Goal: Information Seeking & Learning: Check status

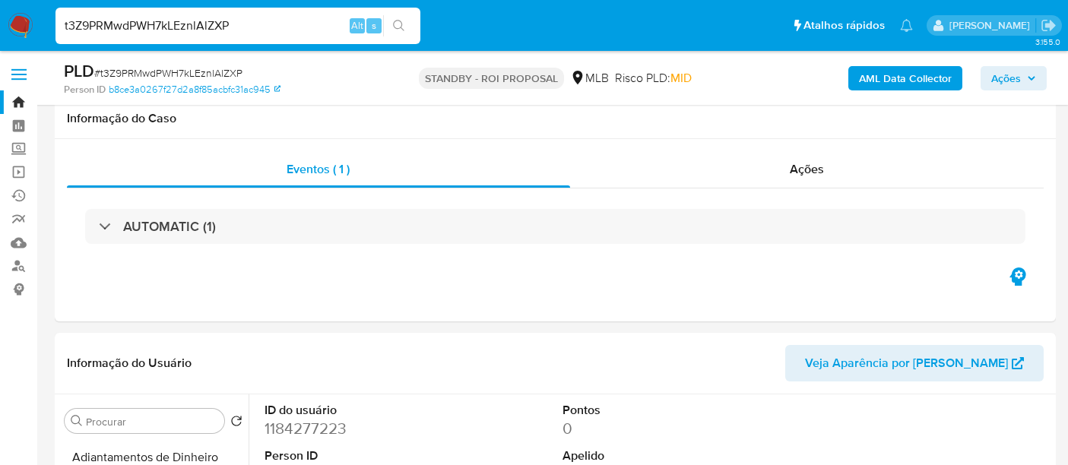
select select "10"
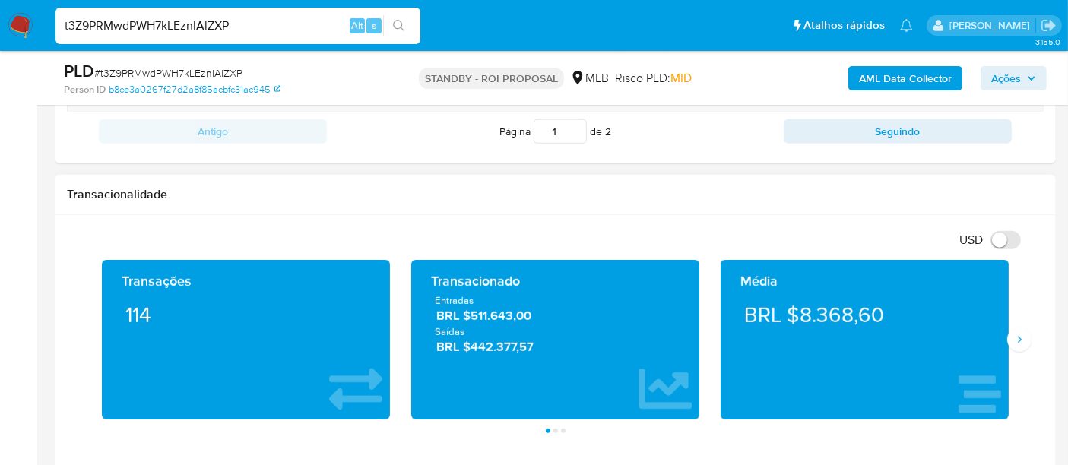
scroll to position [1013, 0]
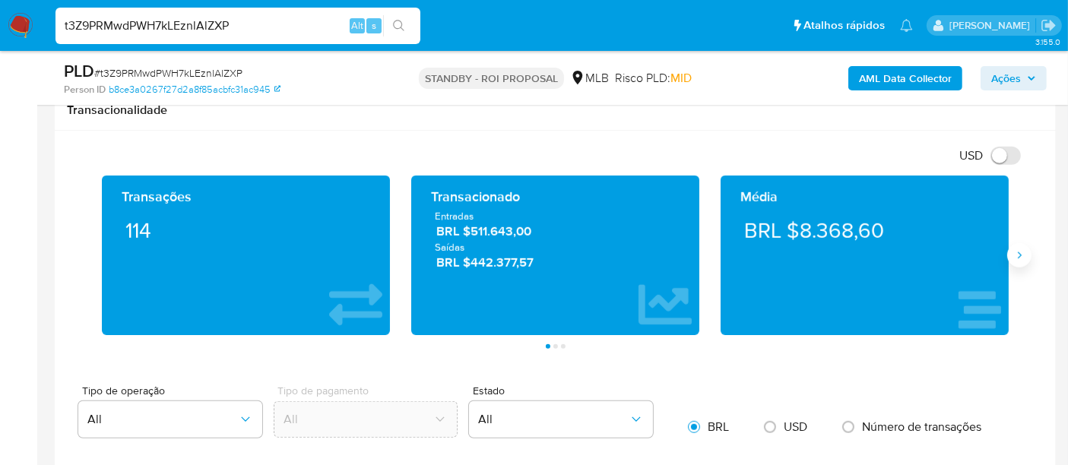
click at [1019, 257] on icon "Siguiente" at bounding box center [1019, 255] width 12 height 12
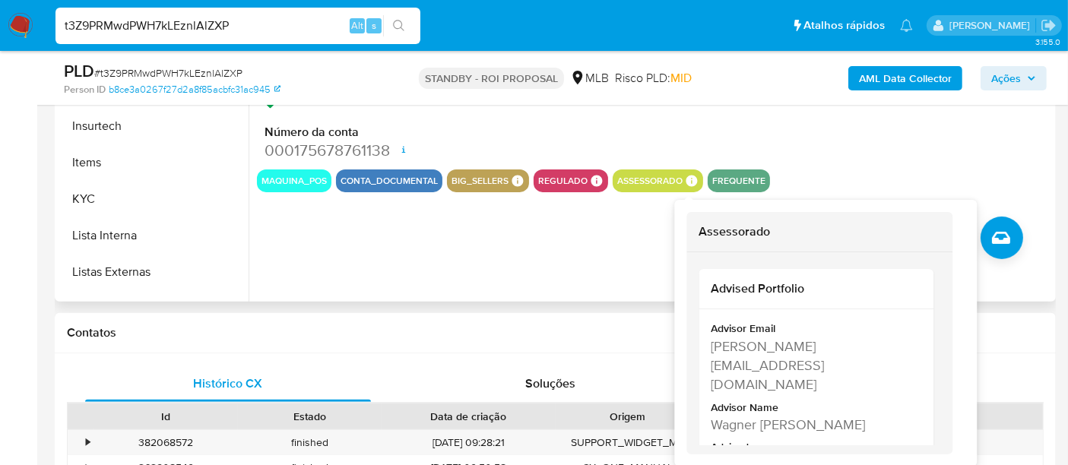
scroll to position [506, 0]
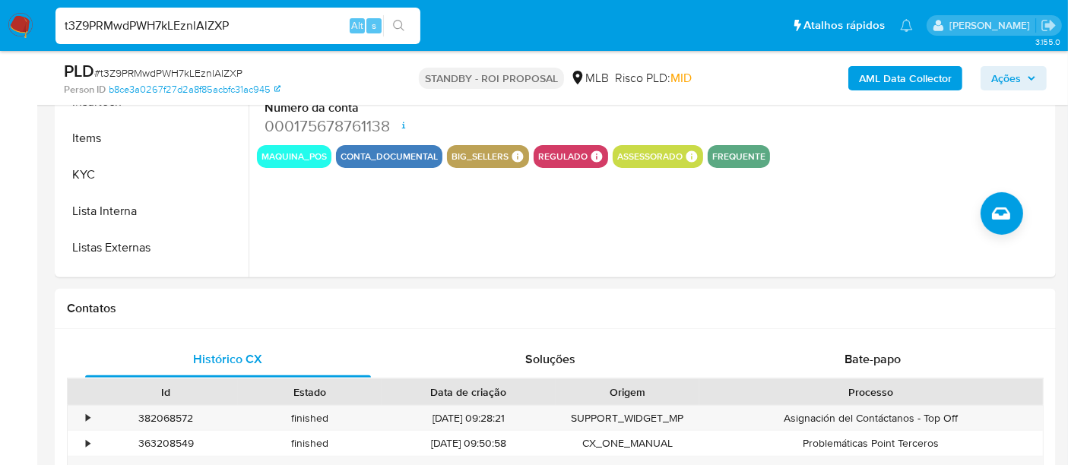
click at [152, 24] on input "t3Z9PRMwdPWH7kLEznlAlZXP" at bounding box center [238, 26] width 365 height 20
paste input "2IScbZNFWsdCJS5OjQskmBrg"
type input "2IScbZNFWsdCJS5OjQskmBrg"
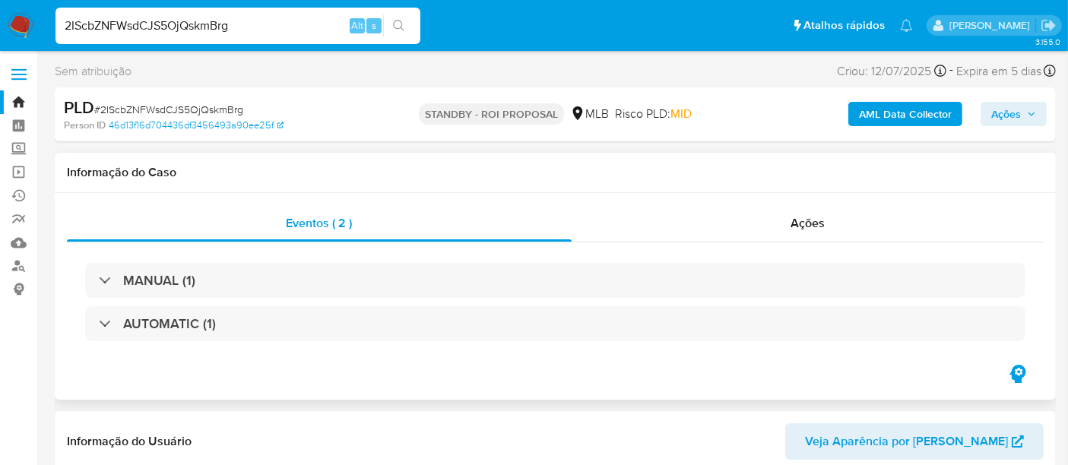
select select "10"
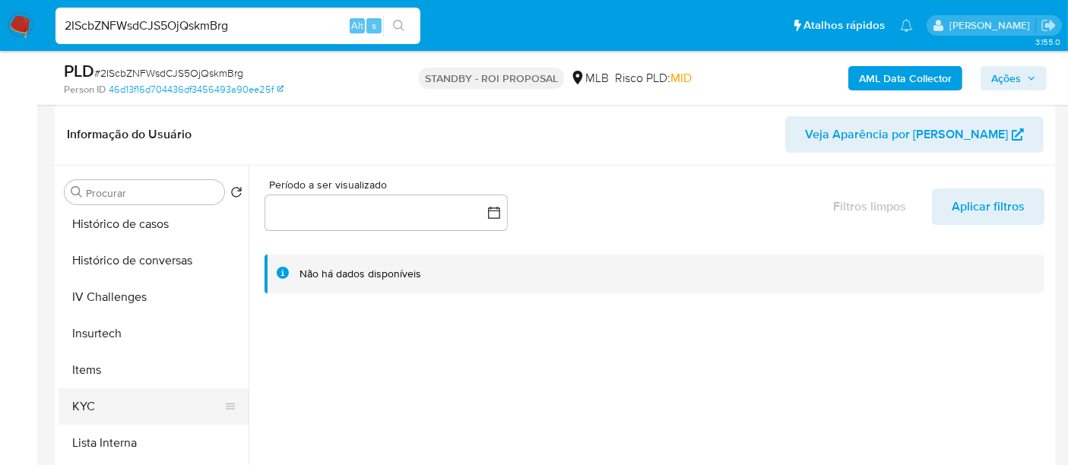
scroll to position [591, 0]
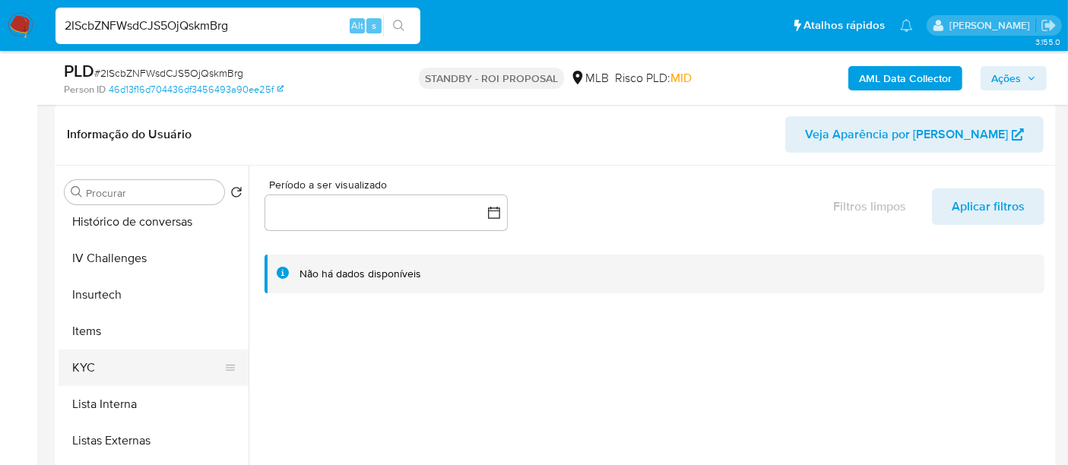
click at [69, 363] on button "KYC" at bounding box center [148, 368] width 178 height 36
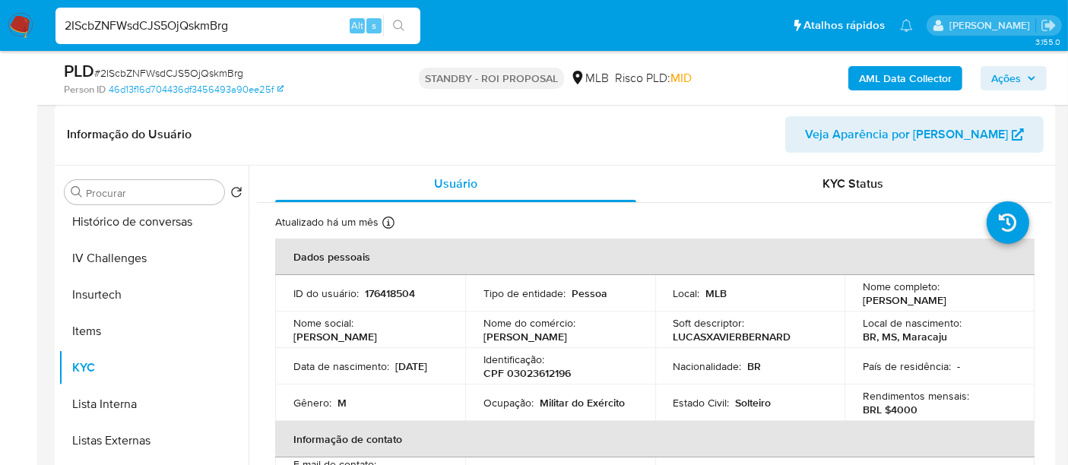
click at [208, 27] on input "2IScbZNFWsdCJS5OjQskmBrg" at bounding box center [238, 26] width 365 height 20
paste input "RoGTuxcpwcharzjWNy4JpCCb"
type input "RoGTuxcpwcharzjWNy4JpCCb"
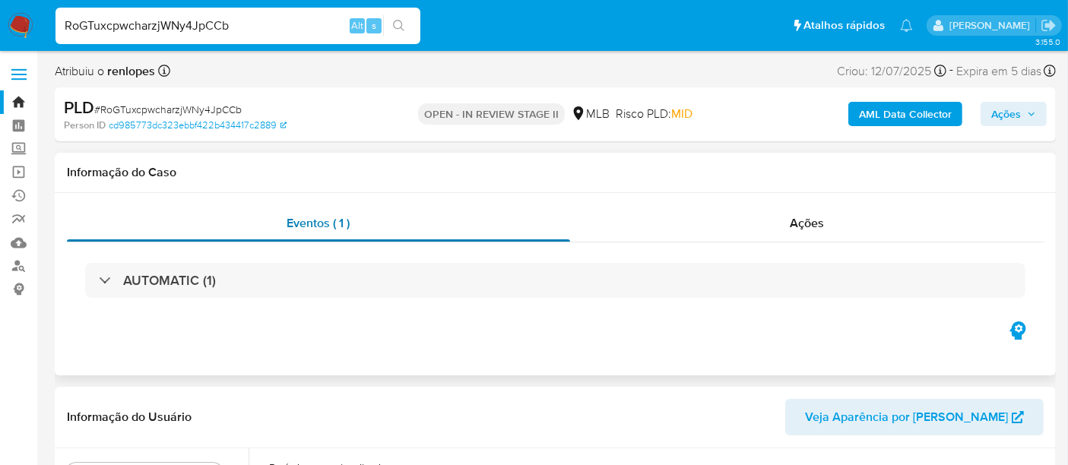
select select "10"
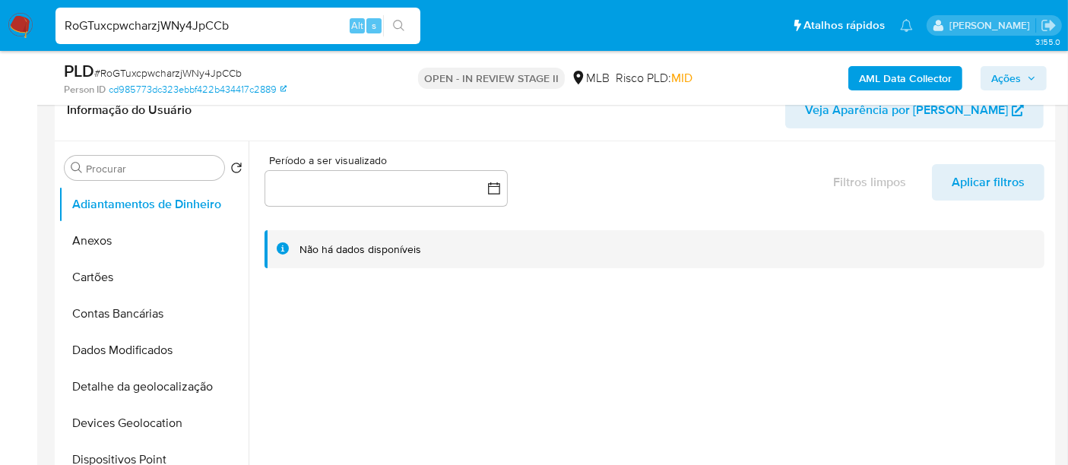
click at [154, 23] on input "RoGTuxcpwcharzjWNy4JpCCb" at bounding box center [238, 26] width 365 height 20
paste input "9q61tifaXsNklD6q8gEfVMKS"
type input "9q61tifaXsNklD6q8gEfVMKS"
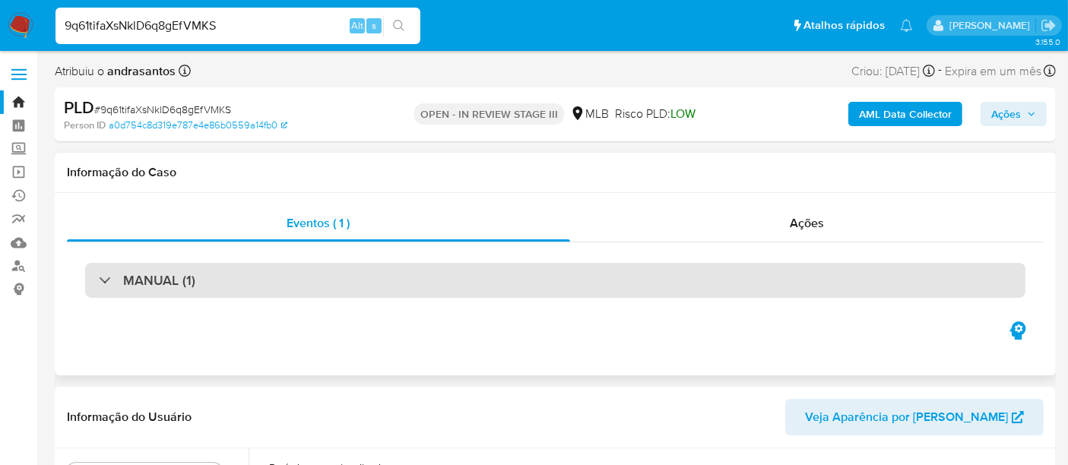
select select "10"
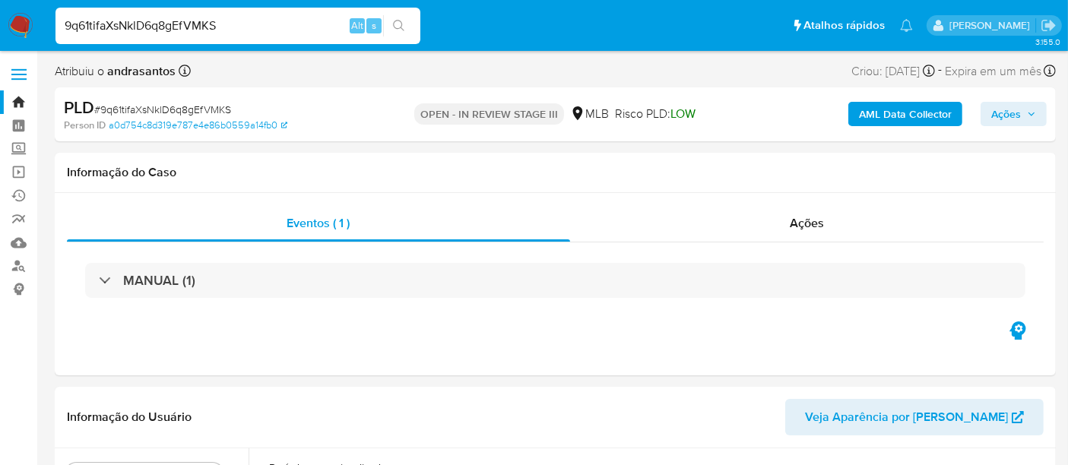
click at [205, 28] on input "9q61tifaXsNklD6q8gEfVMKS" at bounding box center [238, 26] width 365 height 20
paste input "CN4hw0xacVkkaAe8ugksqujj"
type input "CN4hw0xacVkkaAe8ugksqujj"
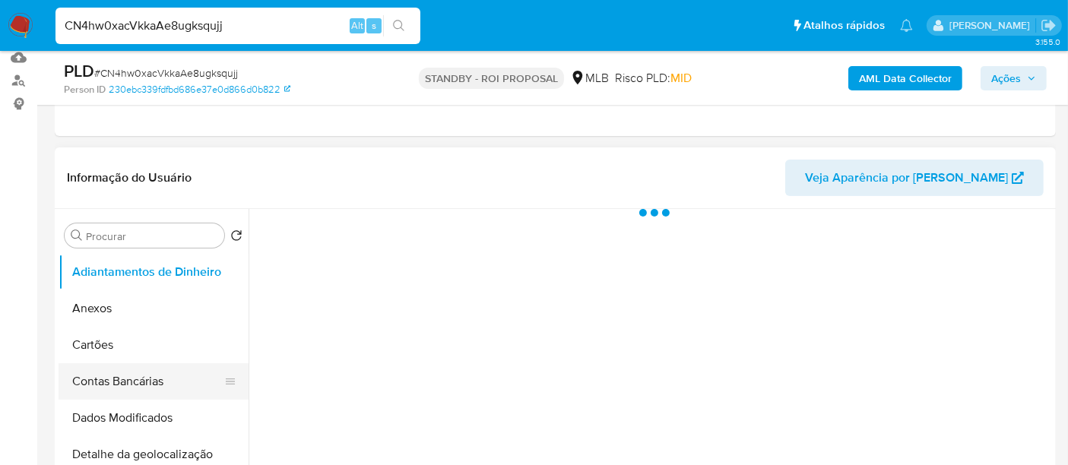
scroll to position [253, 0]
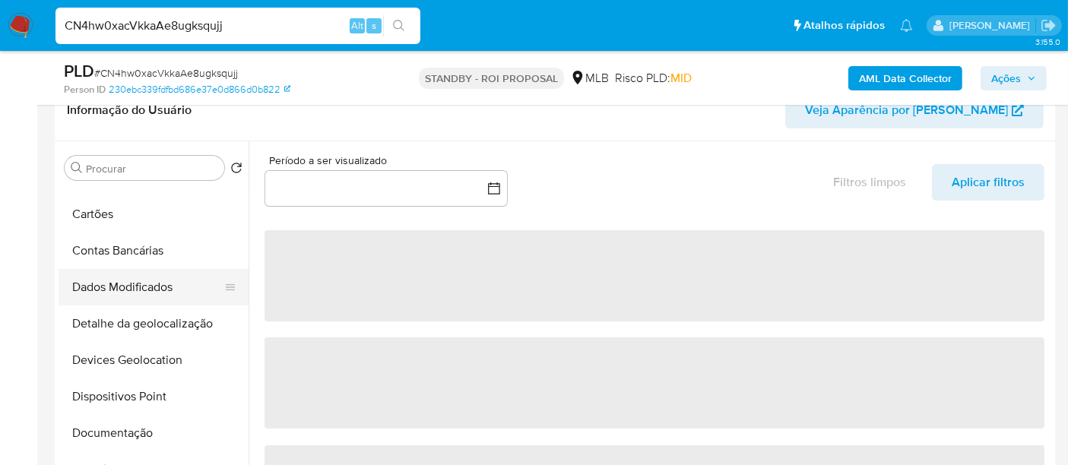
select select "10"
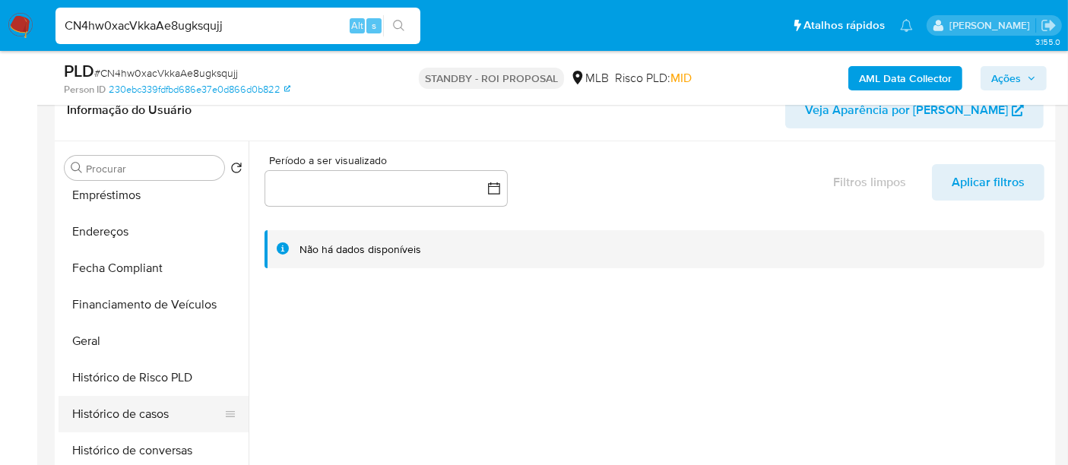
scroll to position [506, 0]
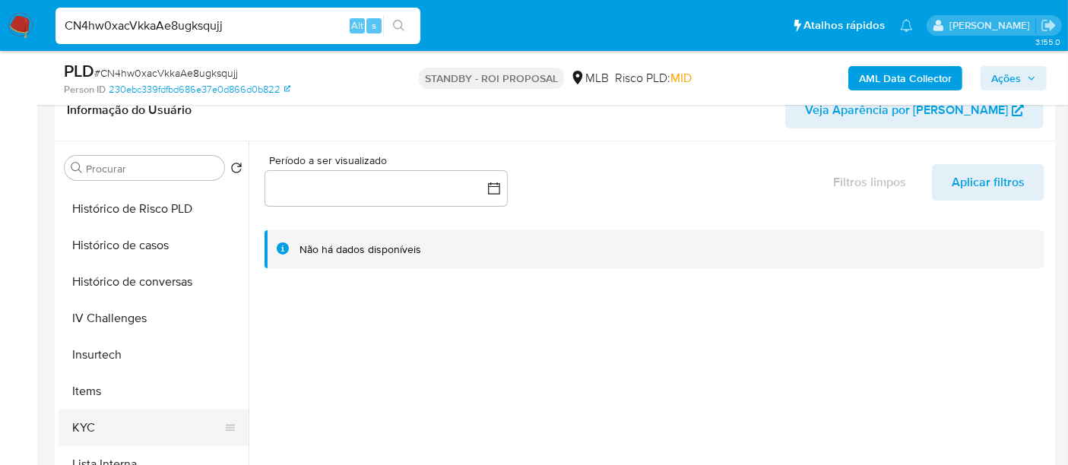
click at [92, 419] on button "KYC" at bounding box center [148, 428] width 178 height 36
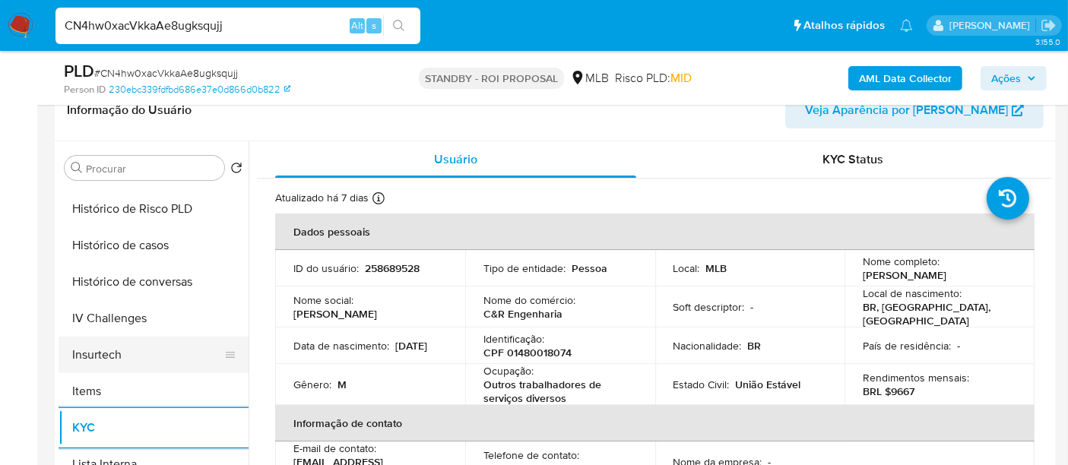
scroll to position [422, 0]
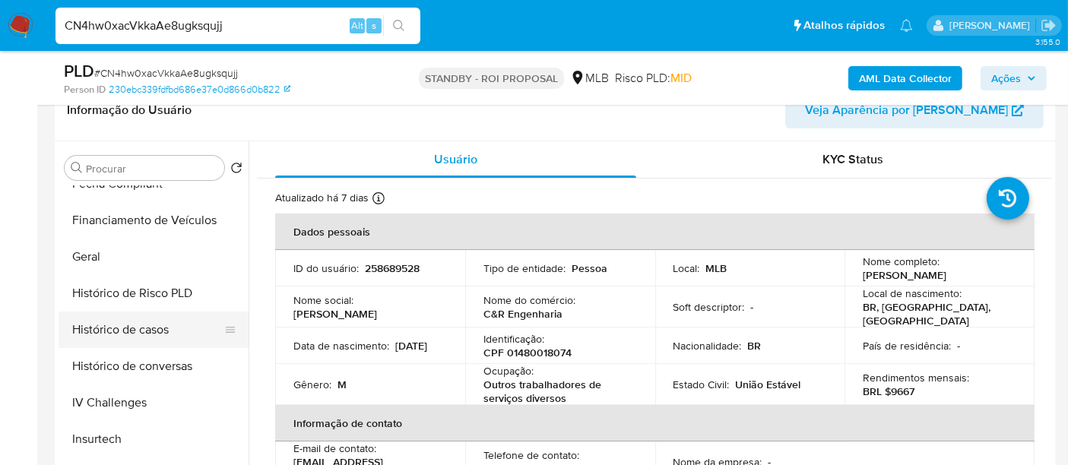
click at [153, 335] on button "Histórico de casos" at bounding box center [148, 330] width 178 height 36
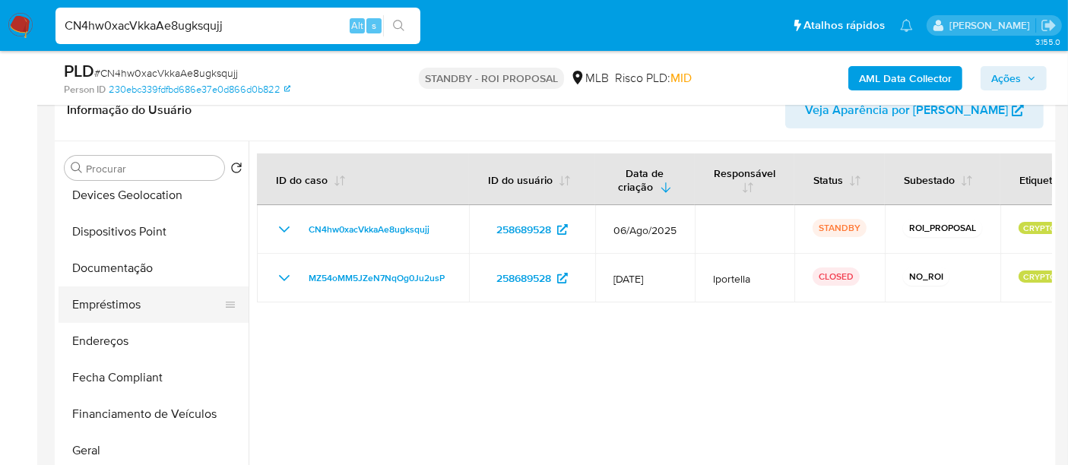
scroll to position [169, 0]
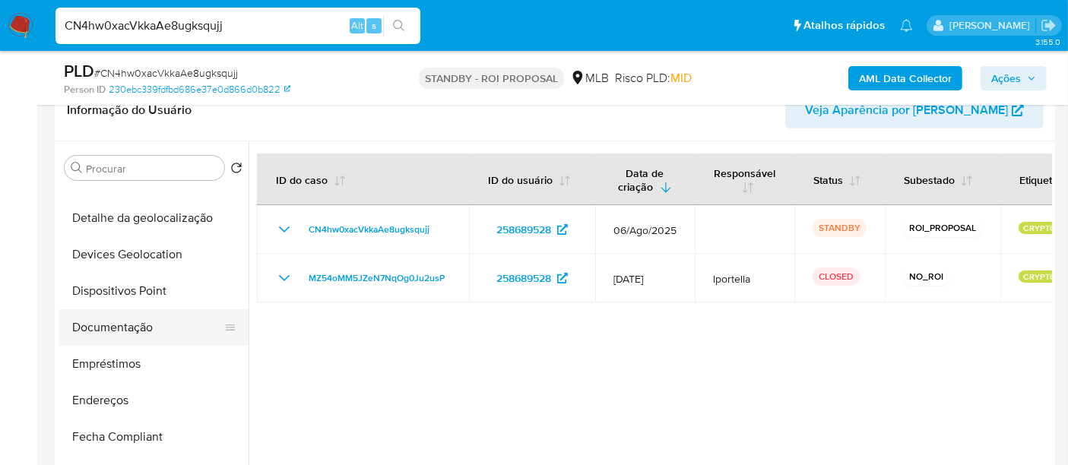
click at [116, 322] on button "Documentação" at bounding box center [148, 327] width 178 height 36
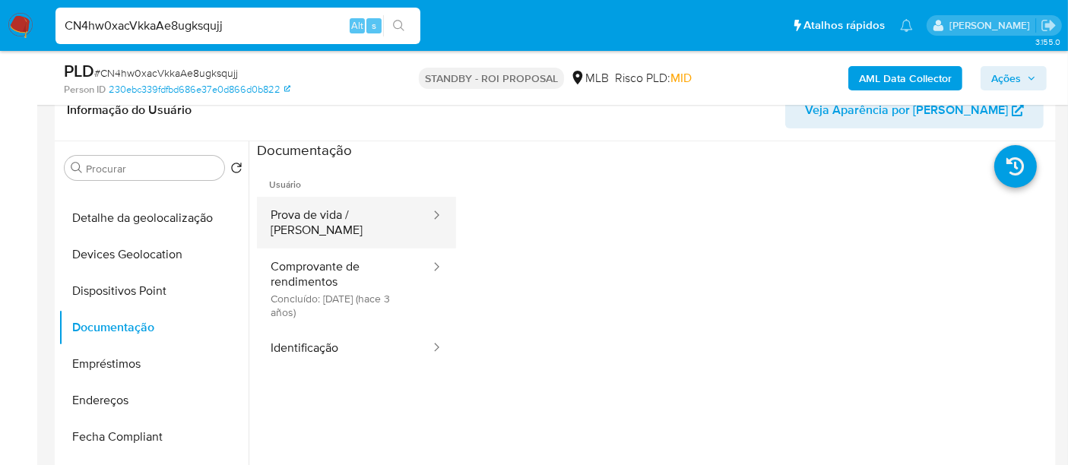
click at [309, 209] on button "Prova de vida / [PERSON_NAME]" at bounding box center [344, 223] width 175 height 52
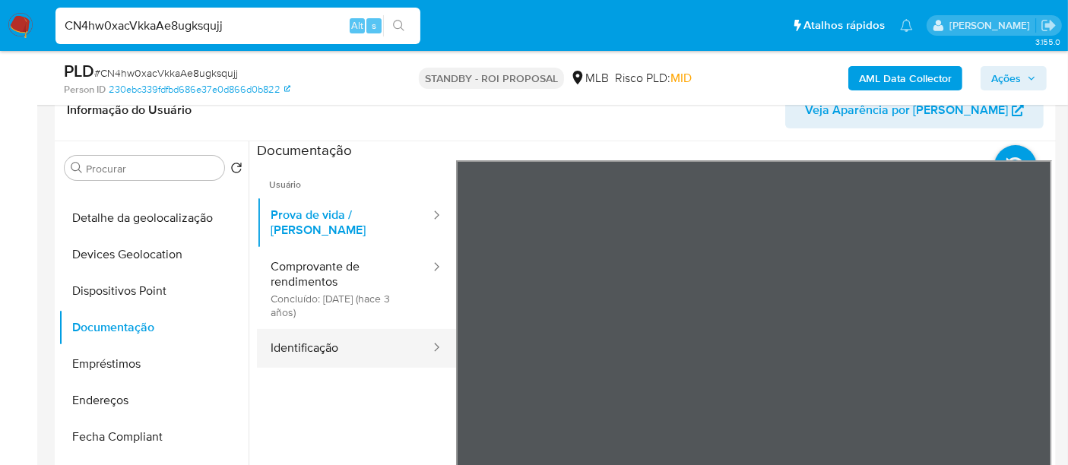
click at [313, 335] on button "Identificação" at bounding box center [344, 348] width 175 height 39
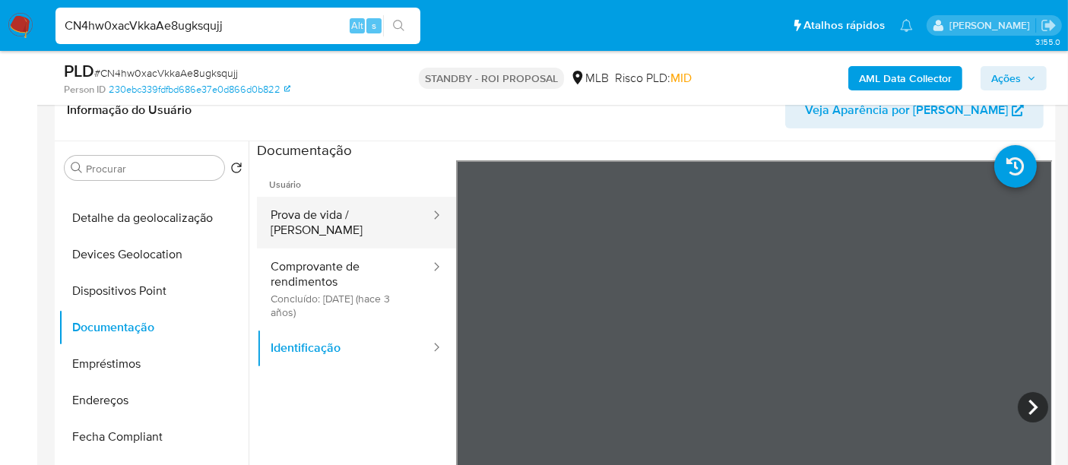
click at [312, 216] on button "Prova de vida / [PERSON_NAME]" at bounding box center [344, 223] width 175 height 52
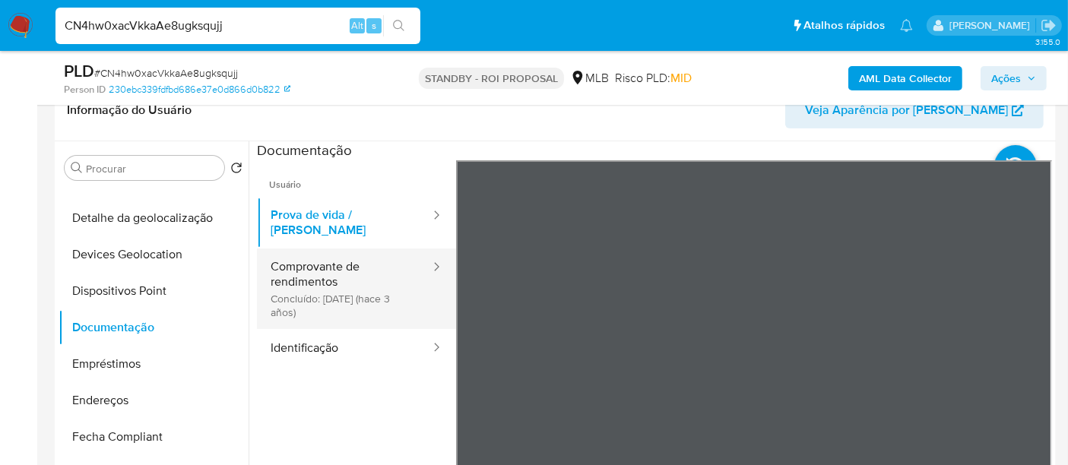
click at [320, 287] on button "Comprovante de rendimentos Concluído: [DATE] (hace 3 años)" at bounding box center [344, 289] width 175 height 81
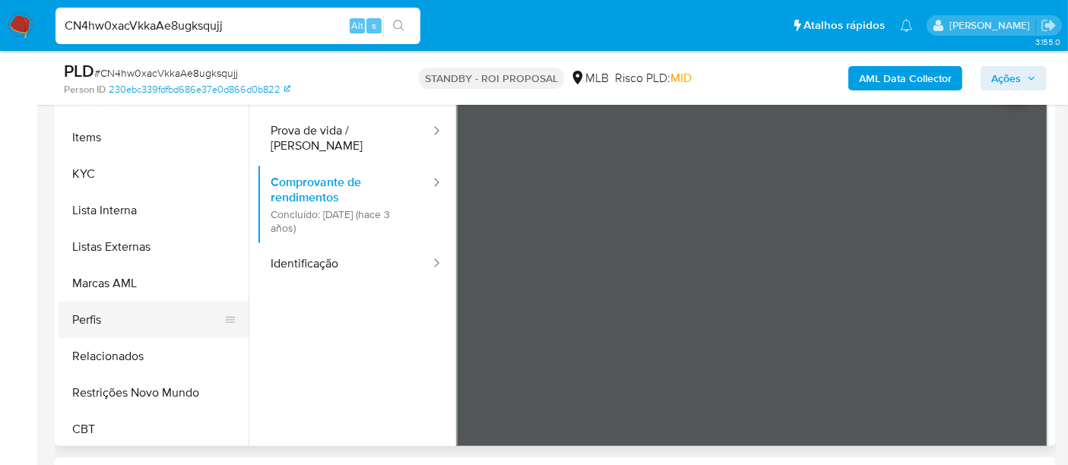
scroll to position [678, 0]
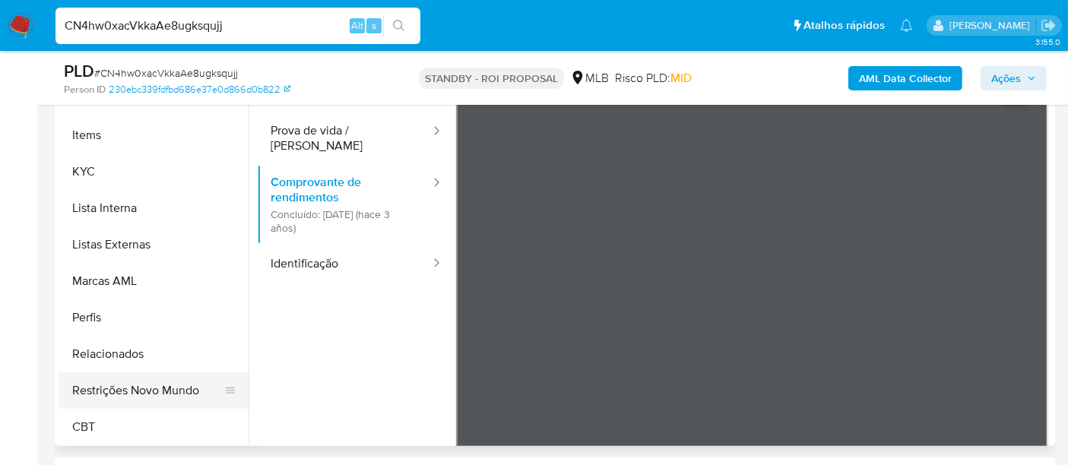
click at [152, 389] on button "Restrições Novo Mundo" at bounding box center [148, 391] width 178 height 36
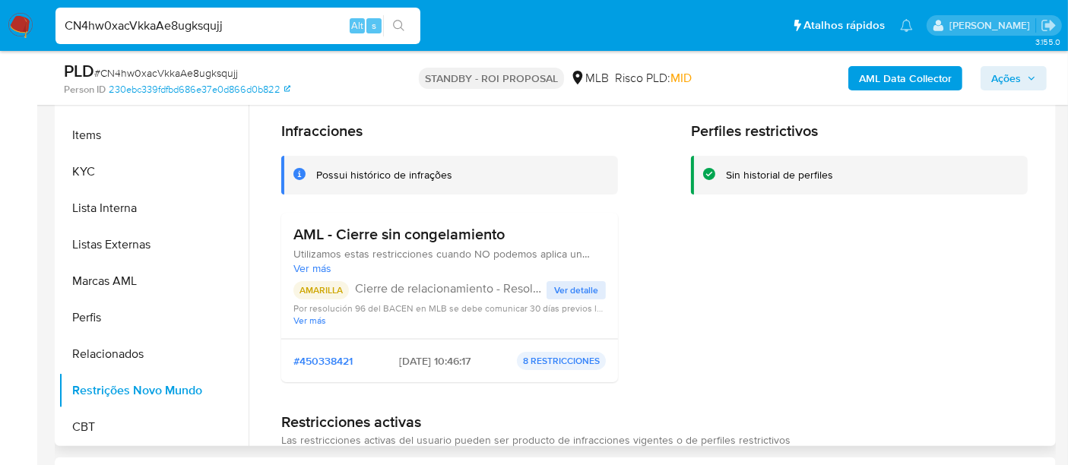
click at [554, 287] on span "Ver detalle" at bounding box center [576, 290] width 44 height 15
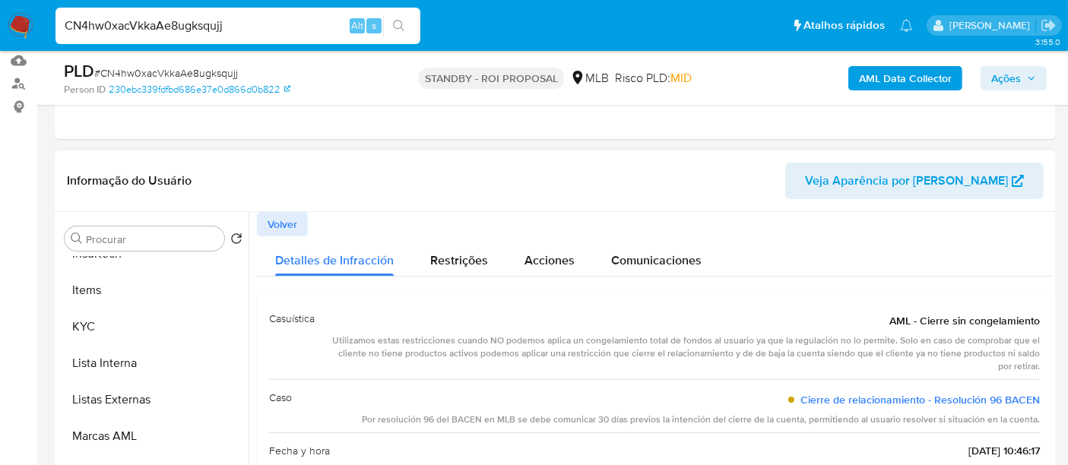
scroll to position [169, 0]
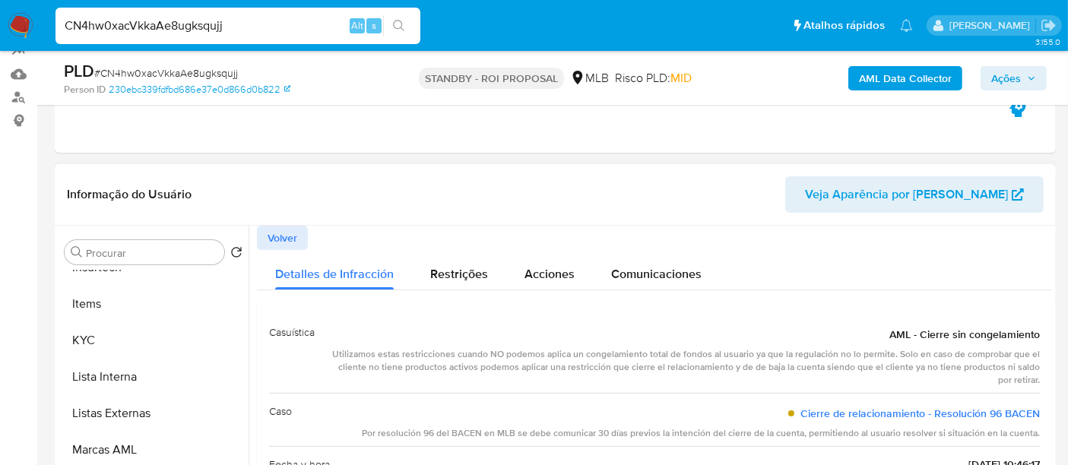
click at [290, 228] on span "Volver" at bounding box center [283, 237] width 30 height 21
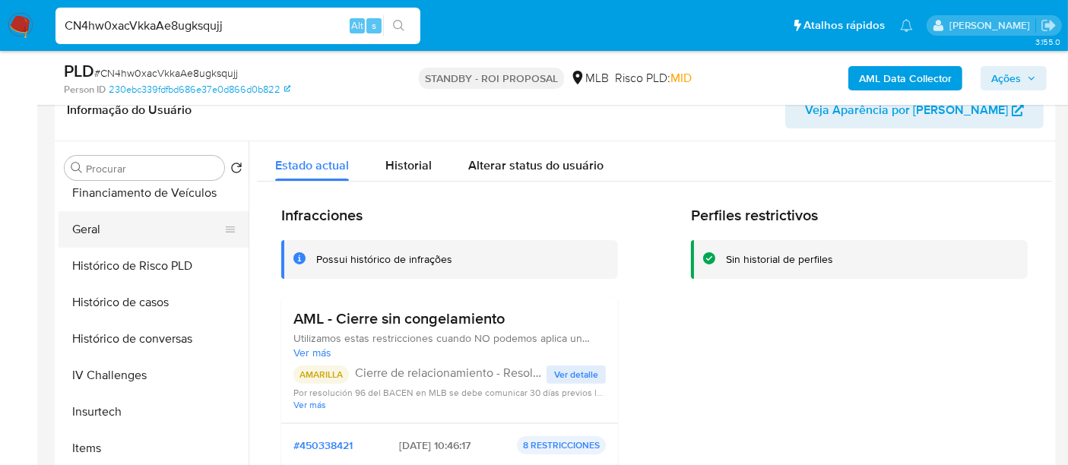
scroll to position [425, 0]
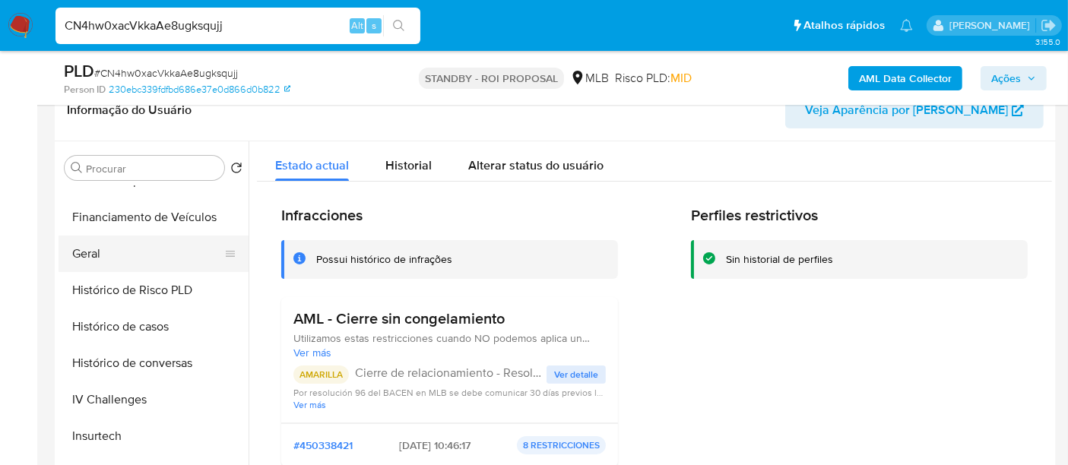
click at [97, 258] on button "Geral" at bounding box center [148, 254] width 178 height 36
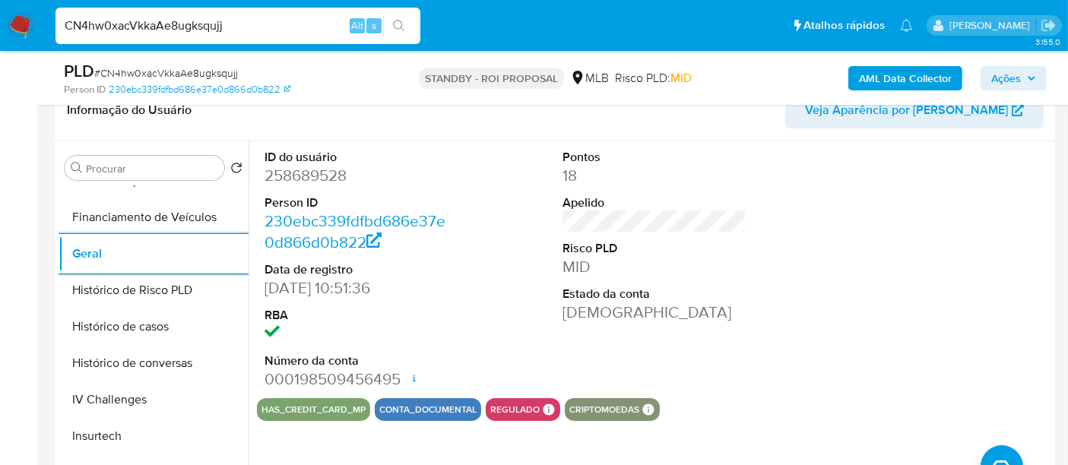
click at [268, 35] on input "CN4hw0xacVkkaAe8ugksqujj" at bounding box center [238, 26] width 365 height 20
paste input "oPmsQIcW1rA1sdCyJVTytoRK"
type input "oPmsQIcW1rA1sdCyJVTytoRK"
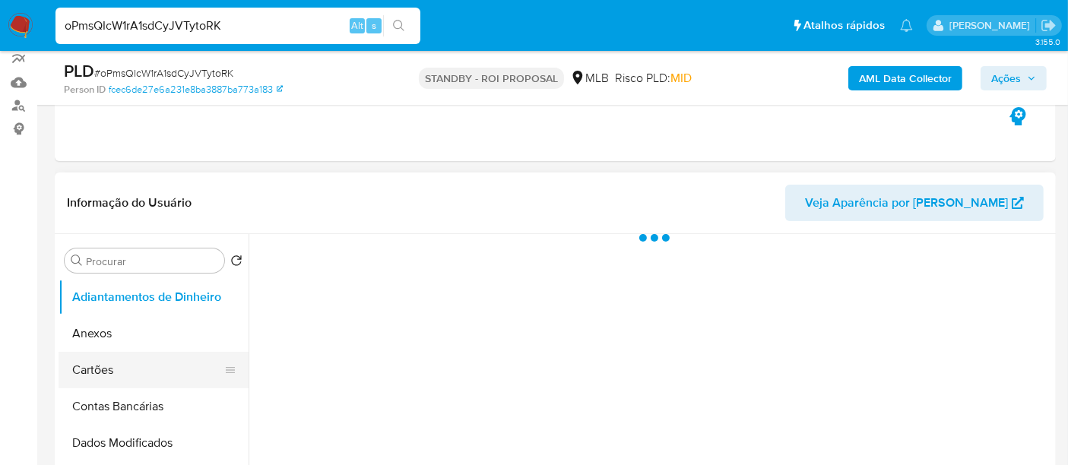
scroll to position [253, 0]
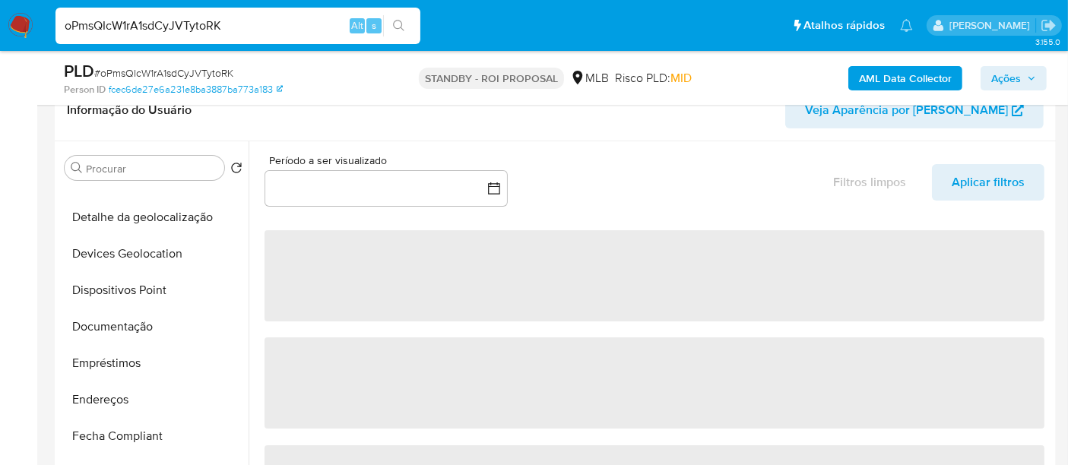
select select "10"
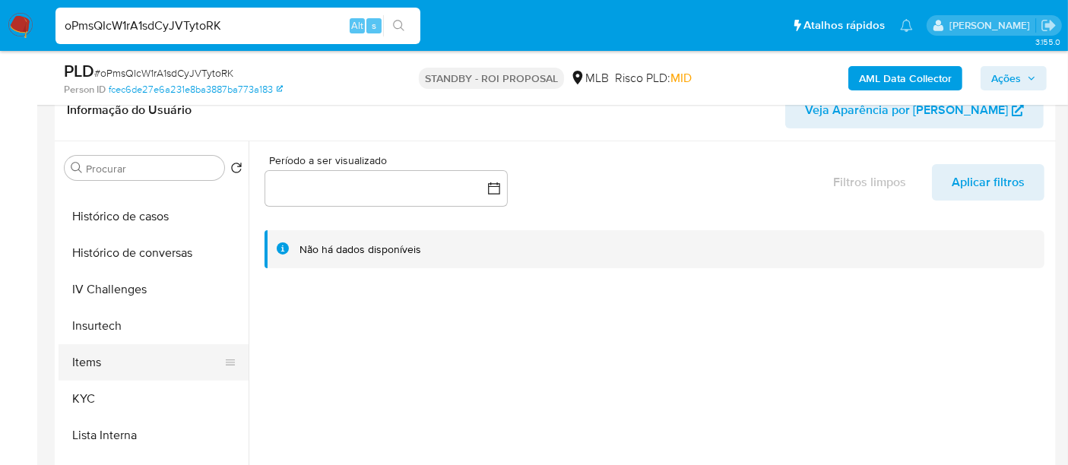
scroll to position [591, 0]
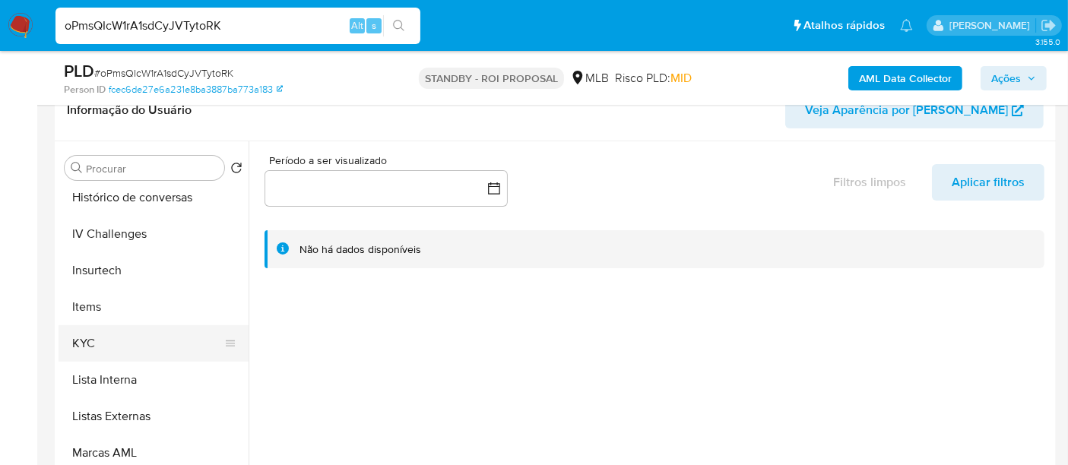
click at [100, 340] on button "KYC" at bounding box center [148, 343] width 178 height 36
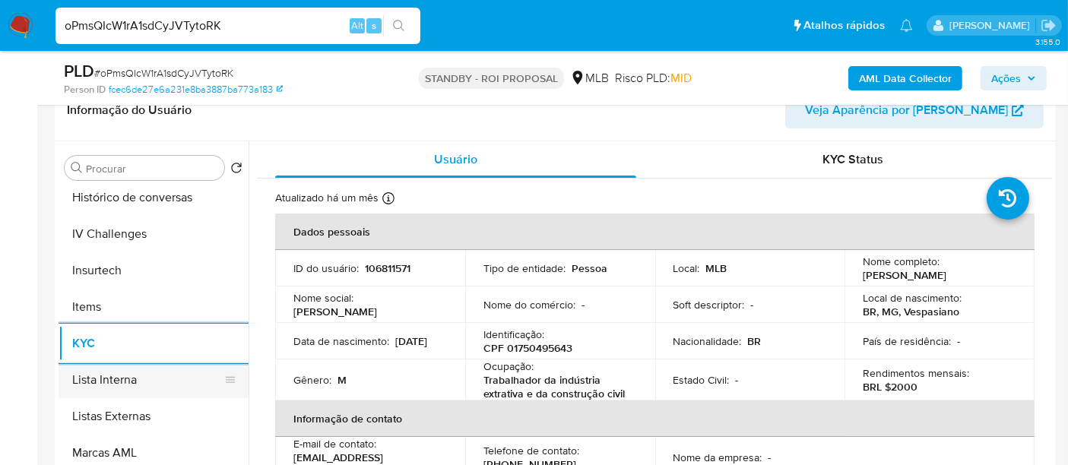
scroll to position [506, 0]
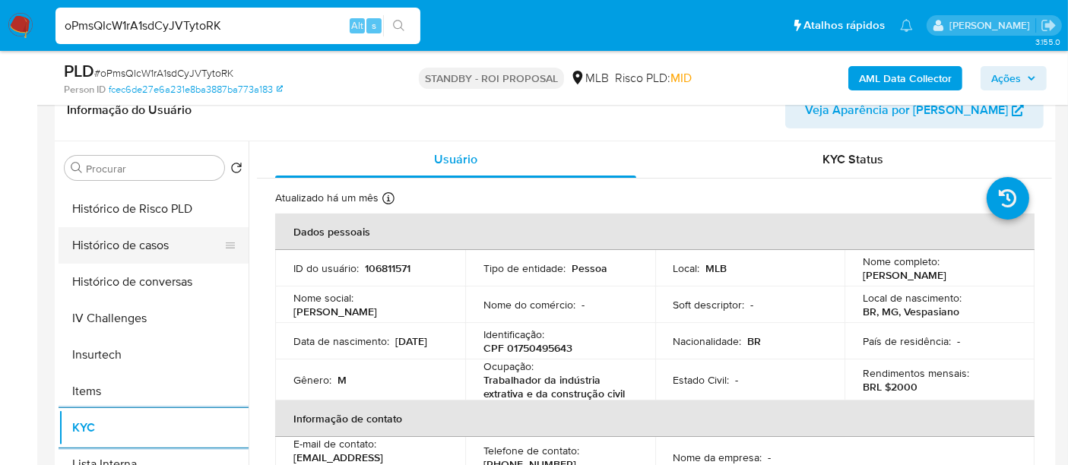
click at [132, 242] on button "Histórico de casos" at bounding box center [148, 245] width 178 height 36
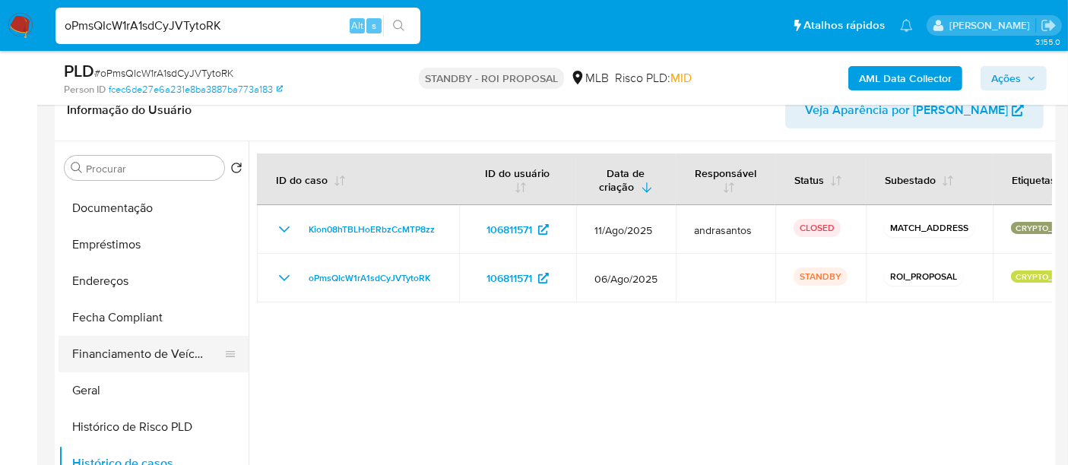
scroll to position [253, 0]
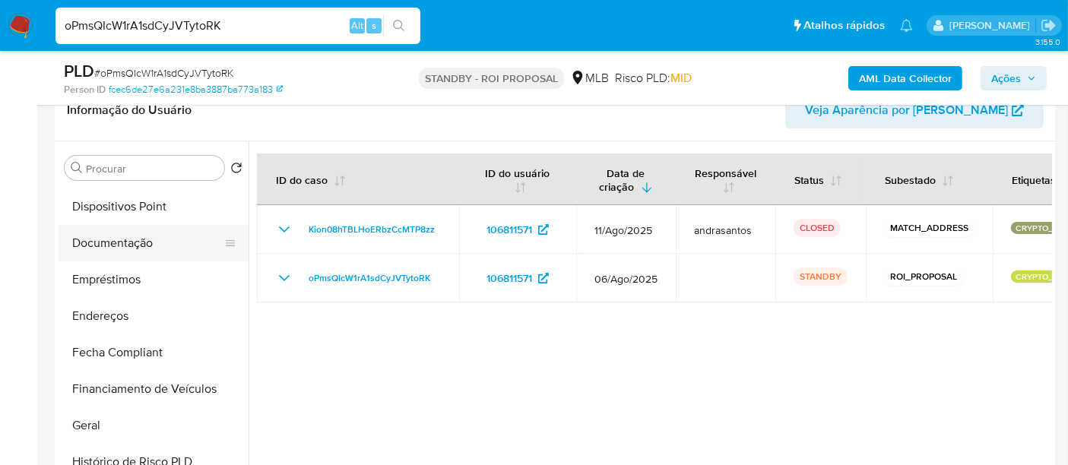
click at [126, 244] on button "Documentação" at bounding box center [148, 243] width 178 height 36
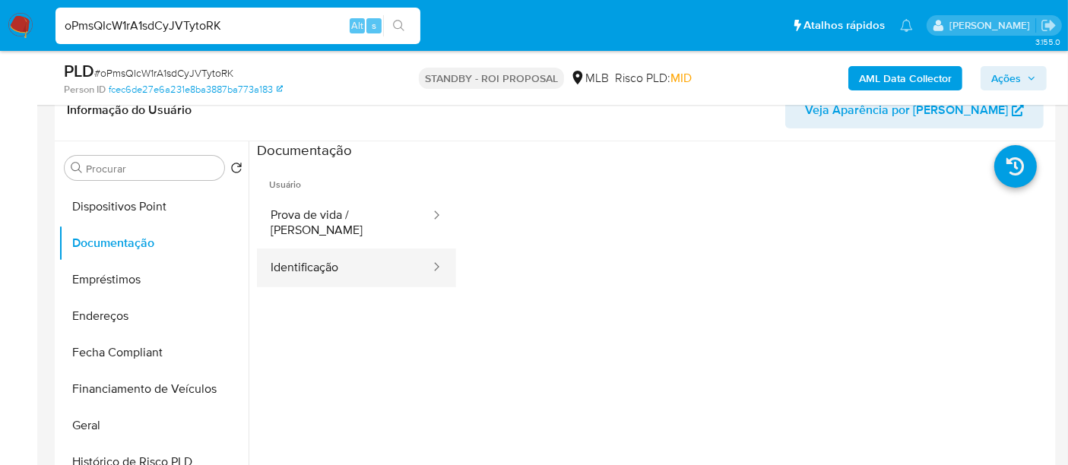
click at [297, 249] on button "Identificação" at bounding box center [344, 268] width 175 height 39
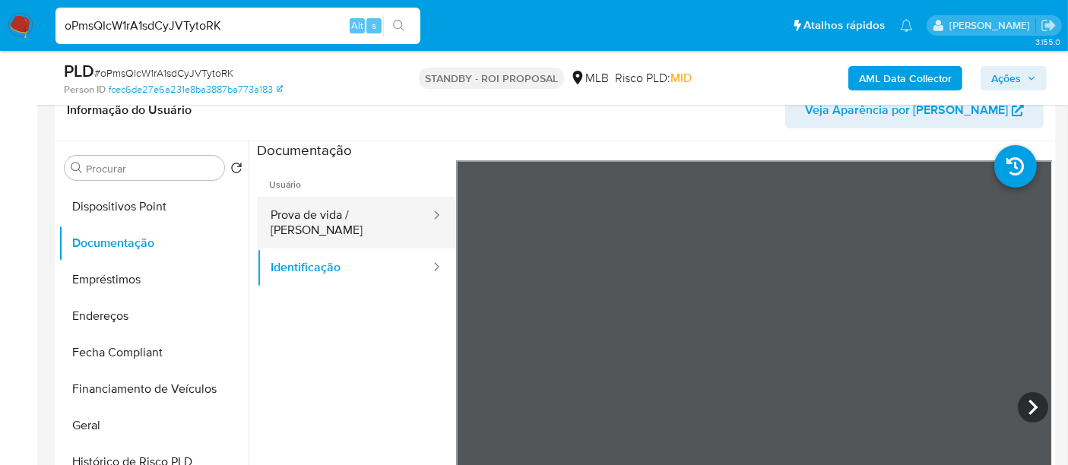
click at [355, 220] on button "Prova de vida / [PERSON_NAME]" at bounding box center [344, 223] width 175 height 52
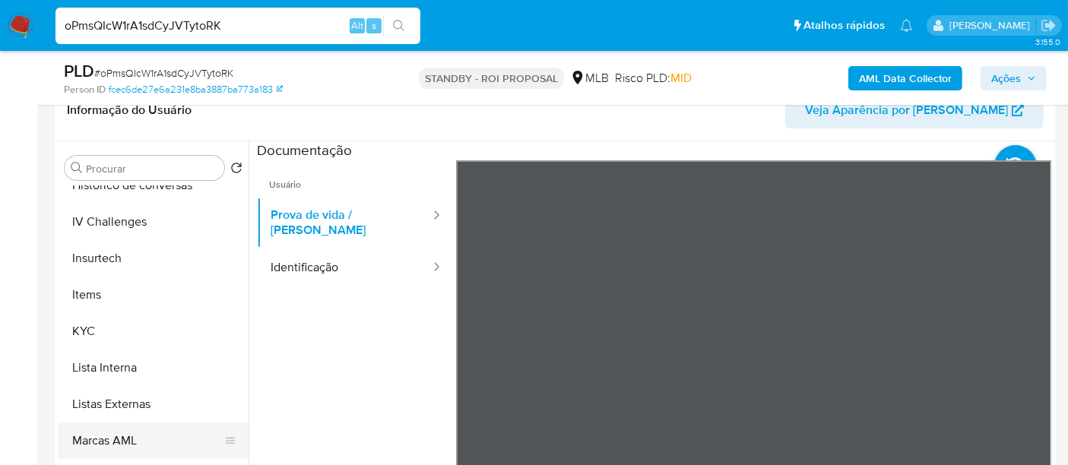
scroll to position [678, 0]
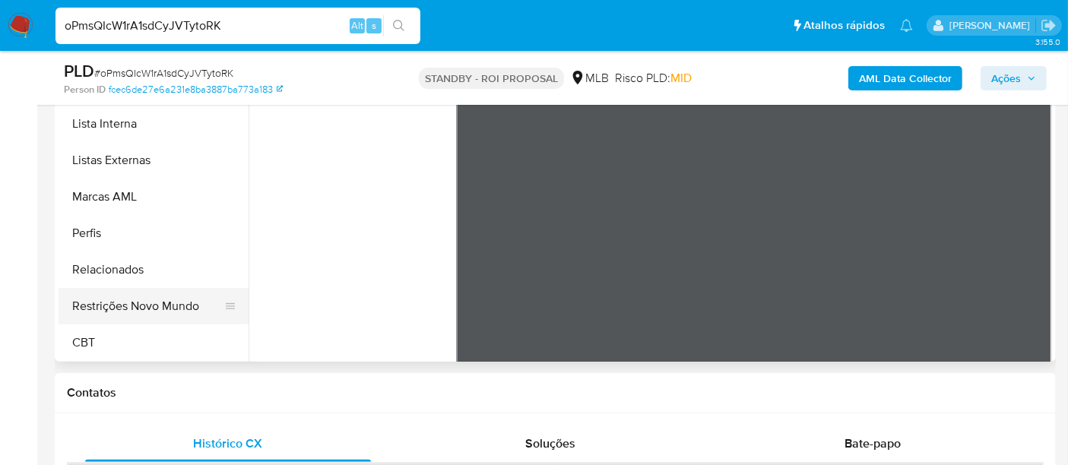
click at [171, 309] on button "Restrições Novo Mundo" at bounding box center [148, 306] width 178 height 36
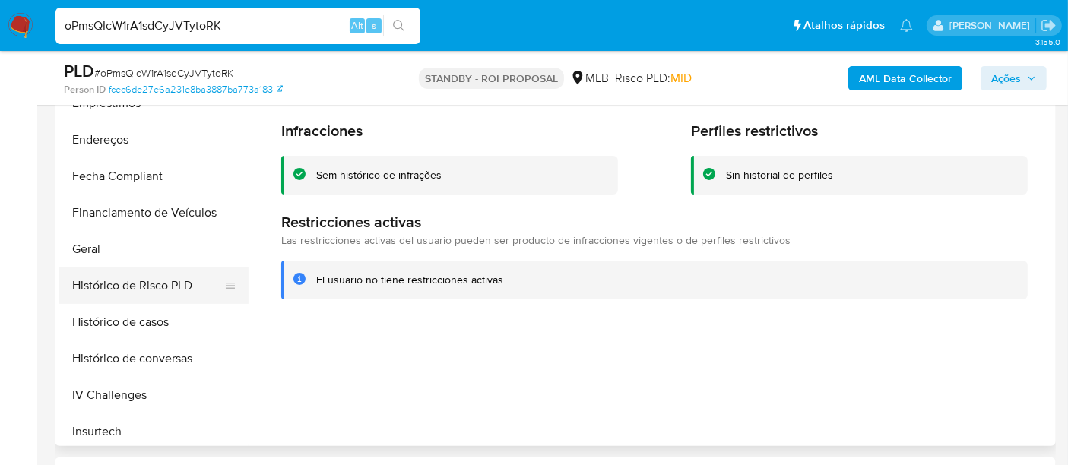
scroll to position [341, 0]
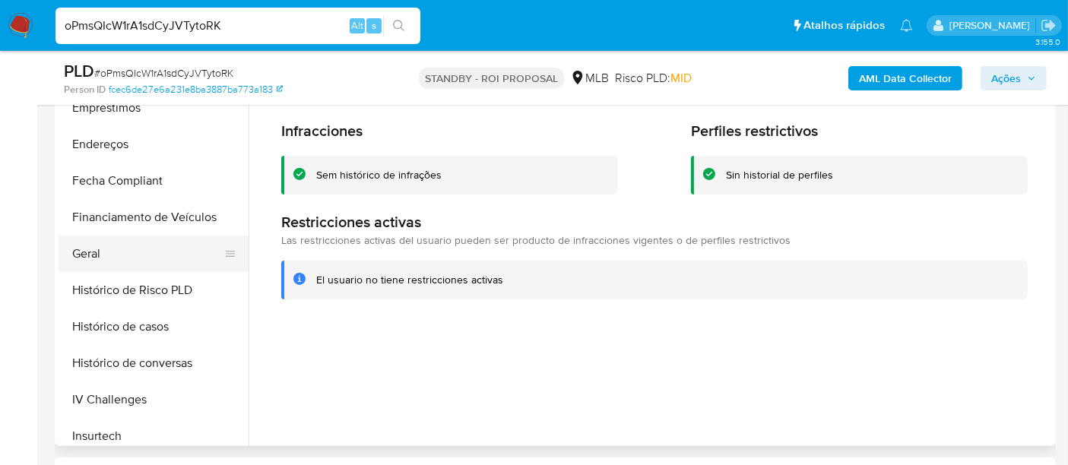
click at [97, 259] on button "Geral" at bounding box center [148, 254] width 178 height 36
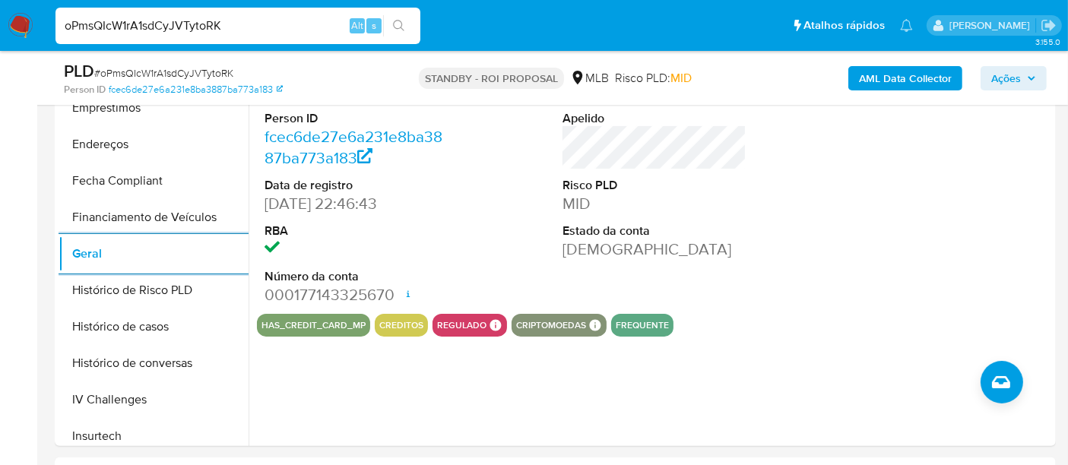
click at [248, 29] on input "oPmsQIcW1rA1sdCyJVTytoRK" at bounding box center [238, 26] width 365 height 20
paste input "ggiaqLkfaojDGXRe3I8BagOV"
type input "ggiaqLkfaojDGXRe3I8BagOV"
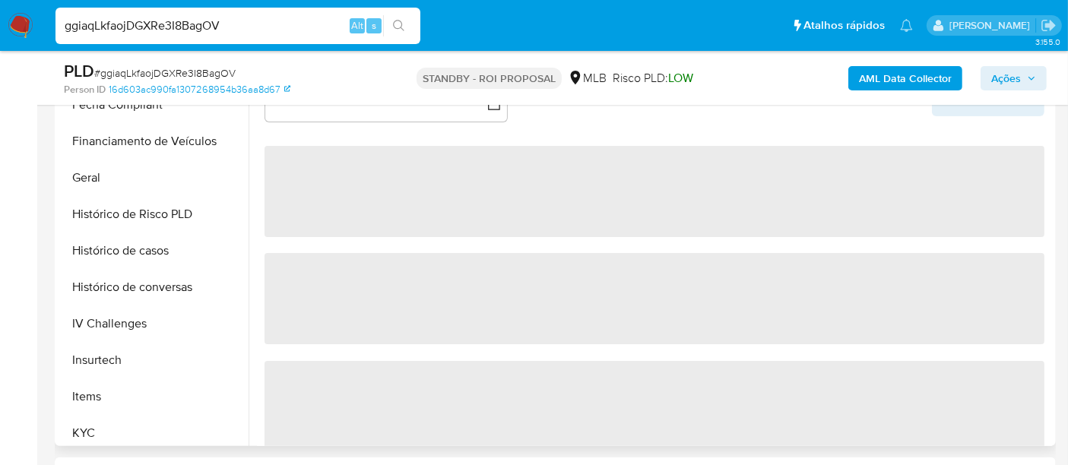
scroll to position [591, 0]
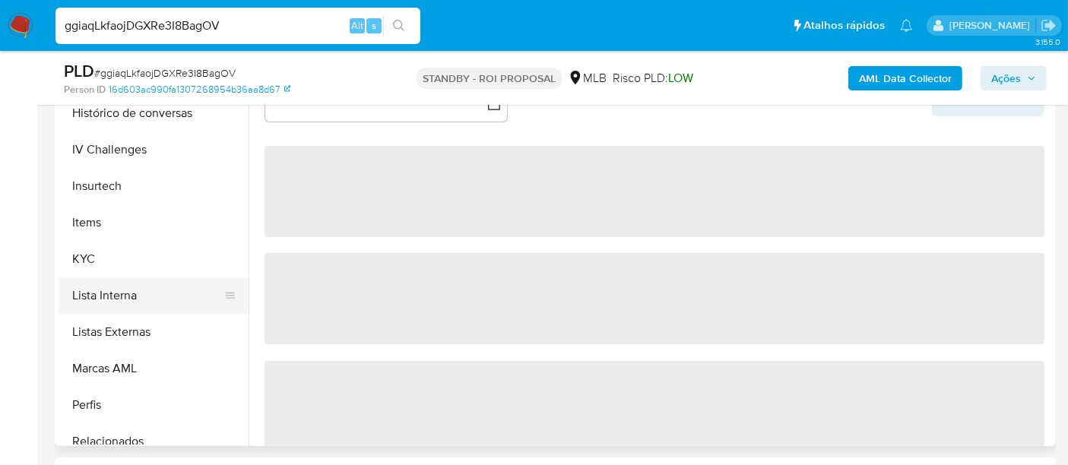
select select "10"
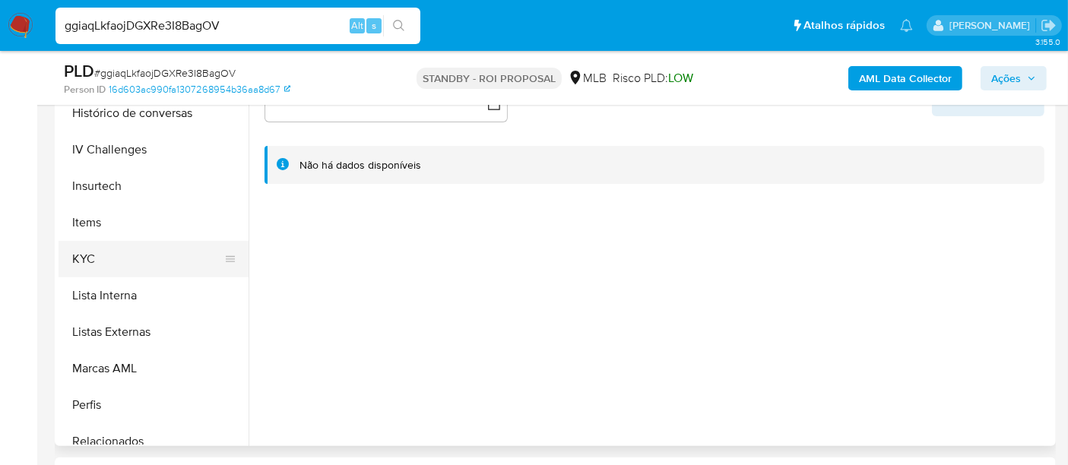
click at [90, 257] on button "KYC" at bounding box center [148, 259] width 178 height 36
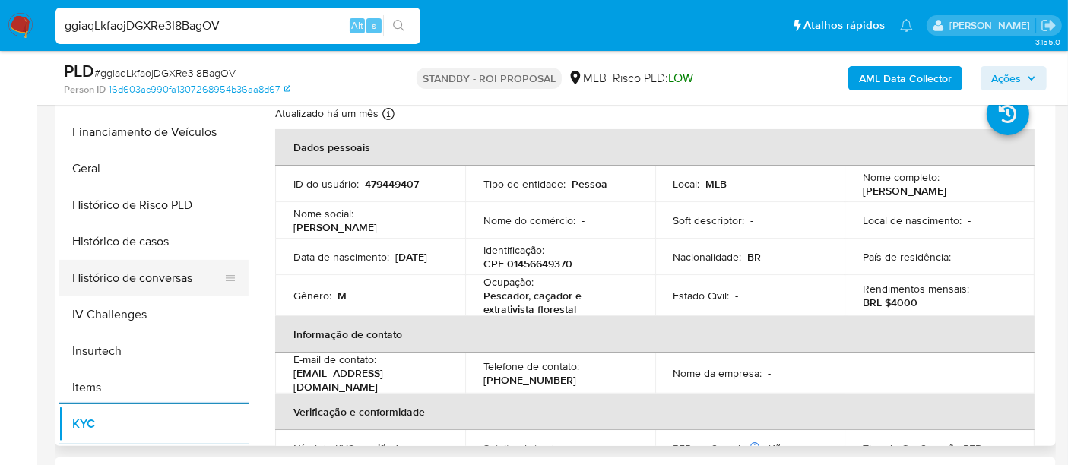
scroll to position [422, 0]
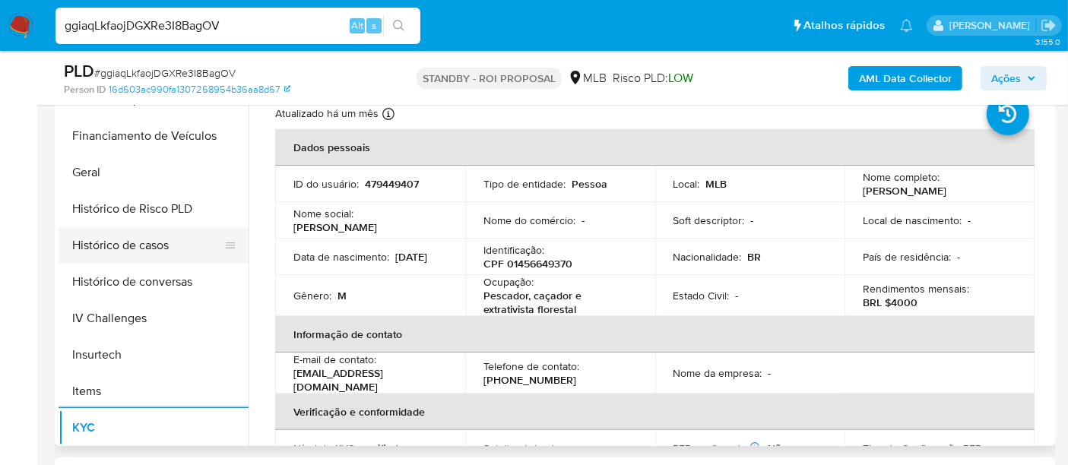
click at [145, 251] on button "Histórico de casos" at bounding box center [148, 245] width 178 height 36
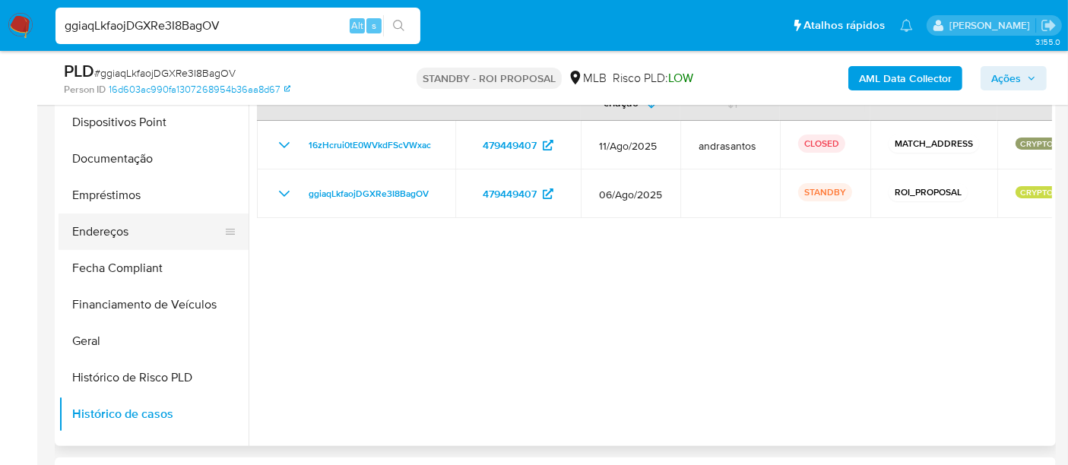
scroll to position [169, 0]
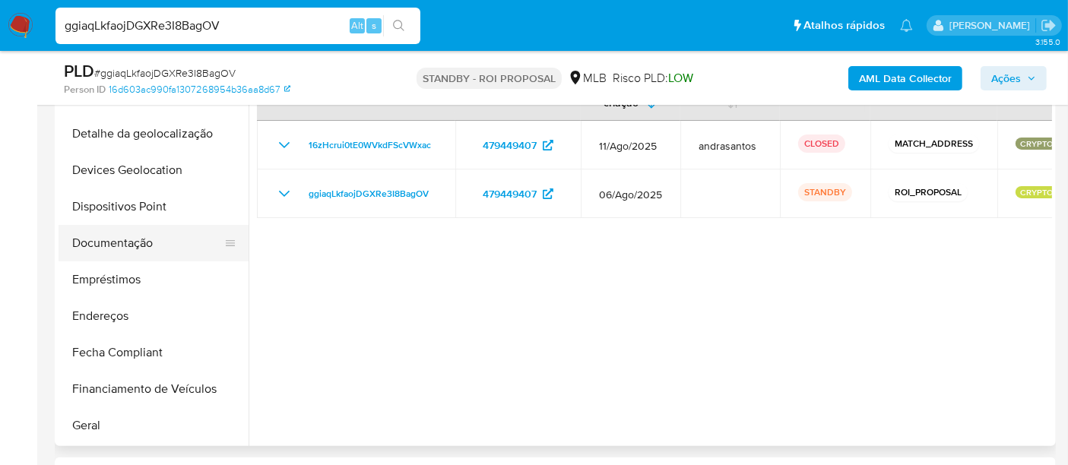
click at [128, 243] on button "Documentação" at bounding box center [148, 243] width 178 height 36
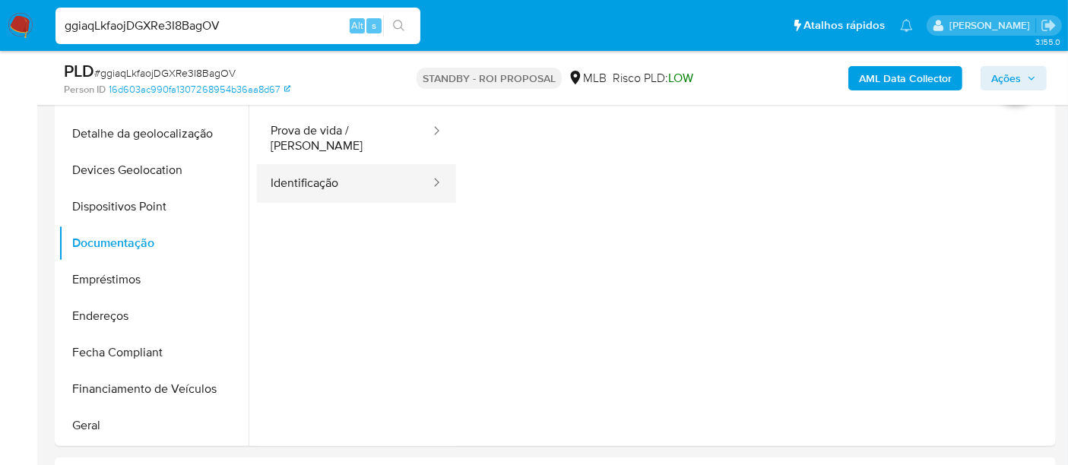
click at [303, 177] on button "Identificação" at bounding box center [344, 183] width 175 height 39
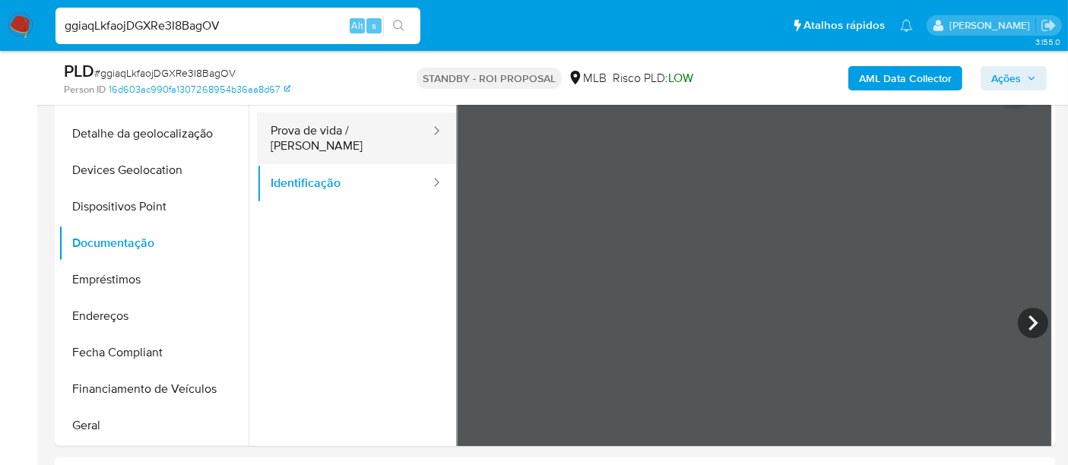
click at [377, 135] on button "Prova de vida / [PERSON_NAME]" at bounding box center [344, 139] width 175 height 52
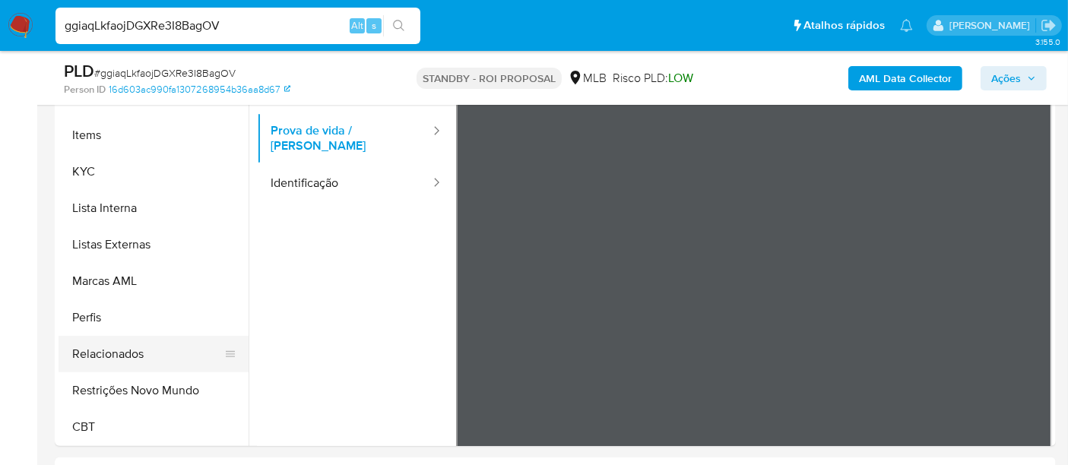
scroll to position [422, 0]
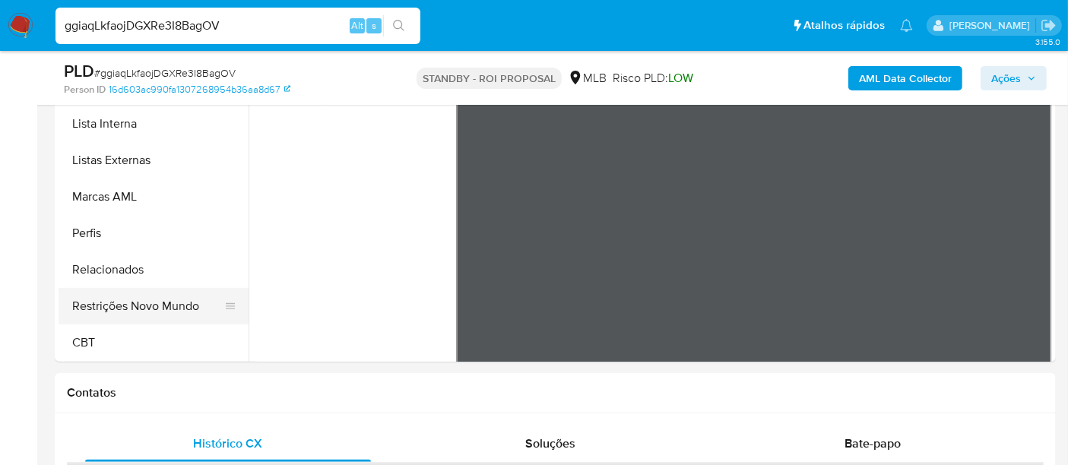
click at [148, 312] on button "Restrições Novo Mundo" at bounding box center [148, 306] width 178 height 36
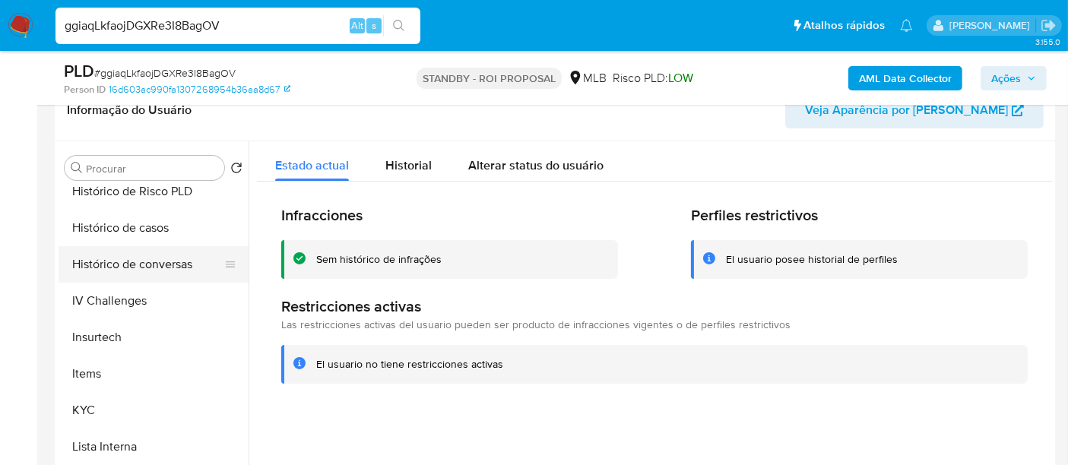
scroll to position [425, 0]
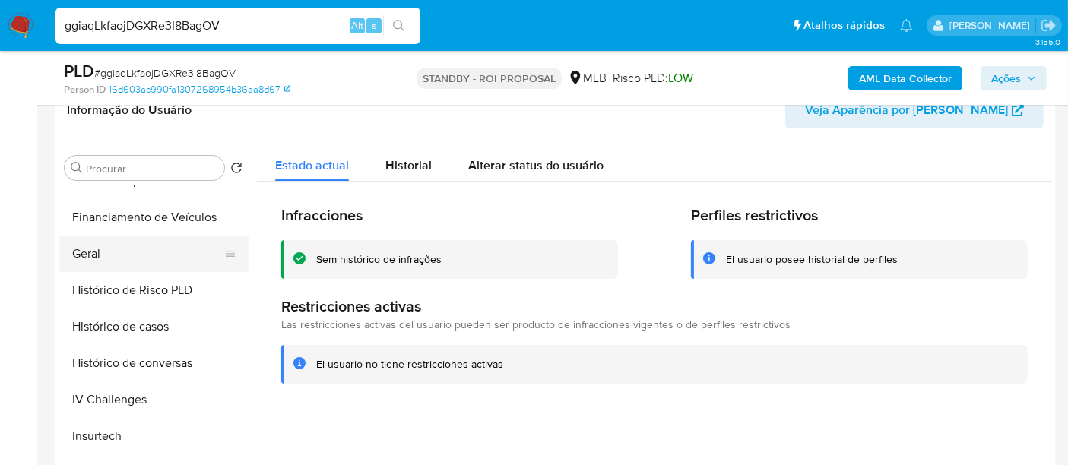
click at [83, 252] on button "Geral" at bounding box center [148, 254] width 178 height 36
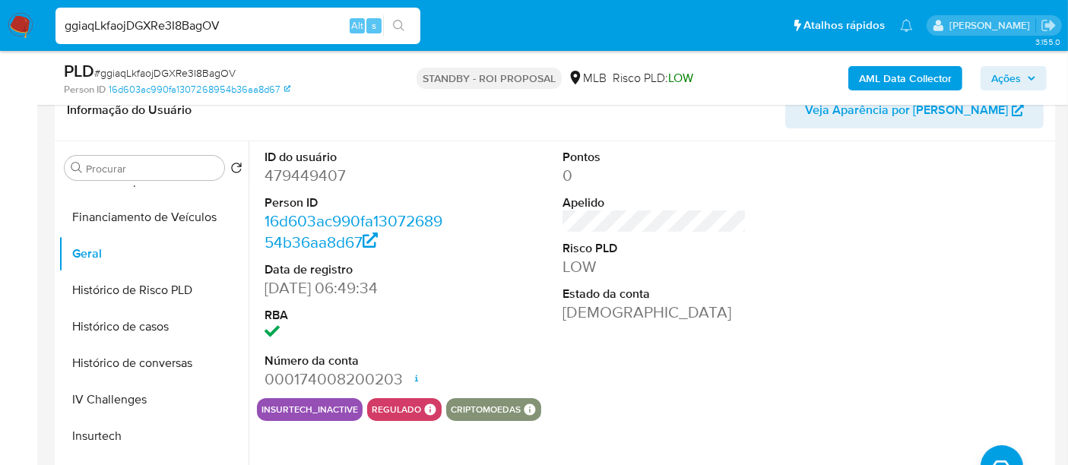
click at [217, 25] on input "ggiaqLkfaojDGXRe3I8BagOV" at bounding box center [238, 26] width 365 height 20
paste input "IRUlEX59MKZG0IguKwI5sF"
type input "gIRUlEX59MKZG0IguKwI5sFV"
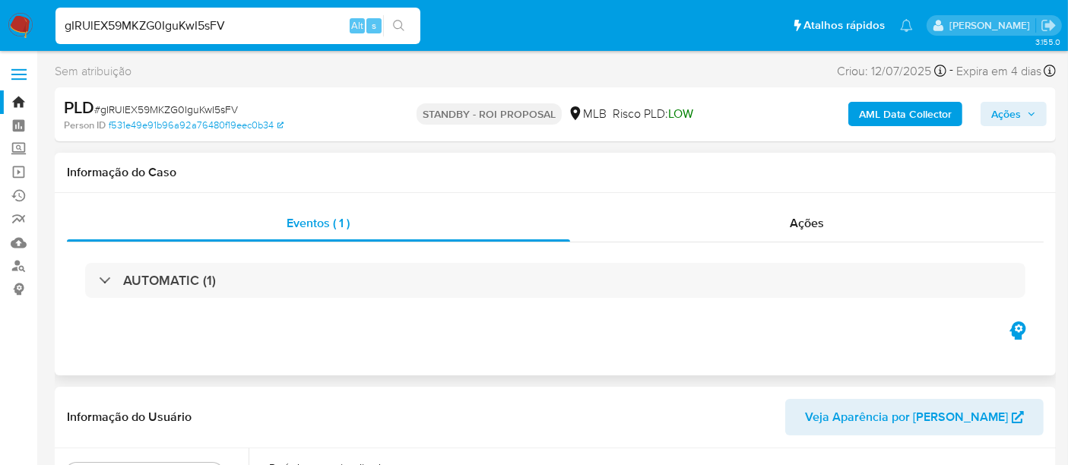
select select "10"
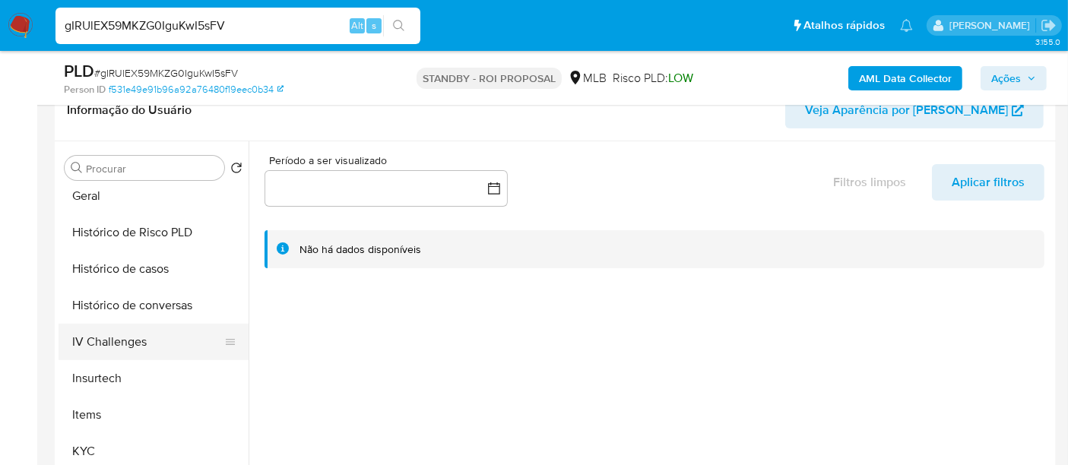
scroll to position [506, 0]
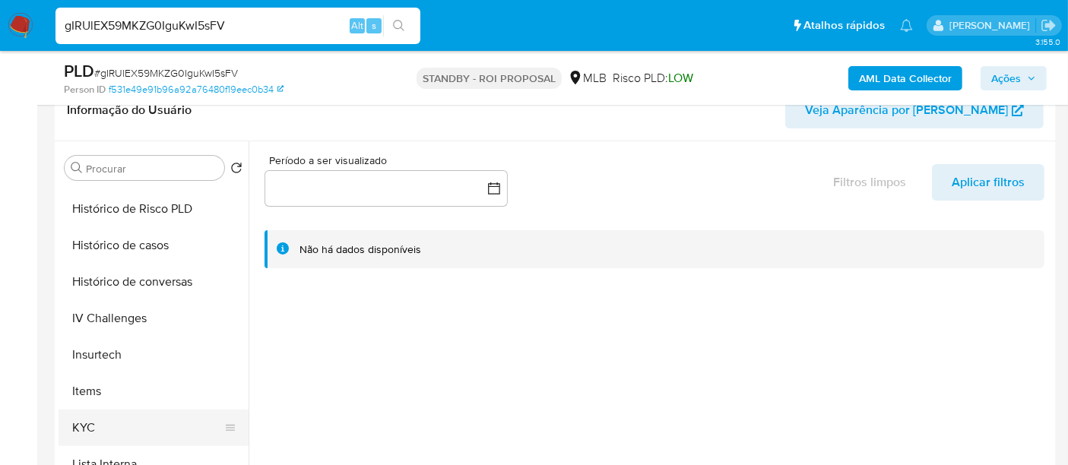
click at [94, 417] on button "KYC" at bounding box center [148, 428] width 178 height 36
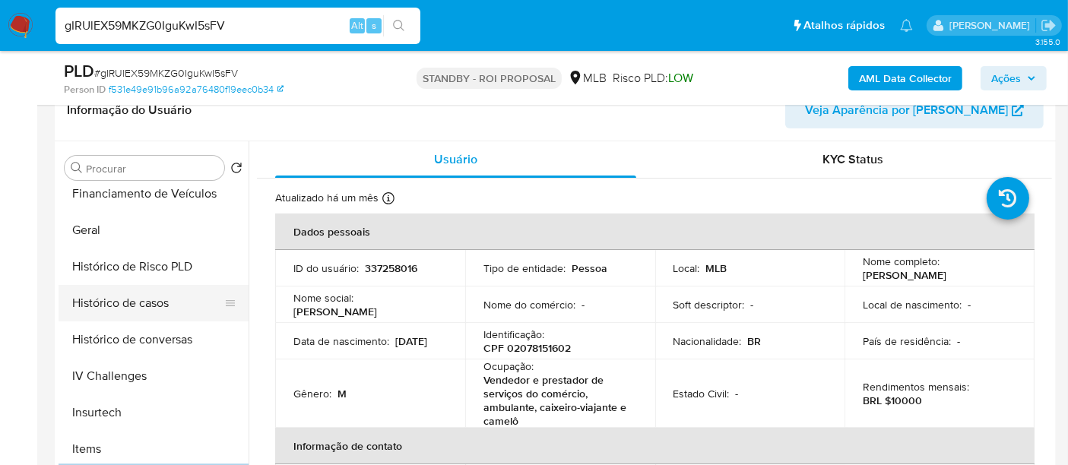
scroll to position [422, 0]
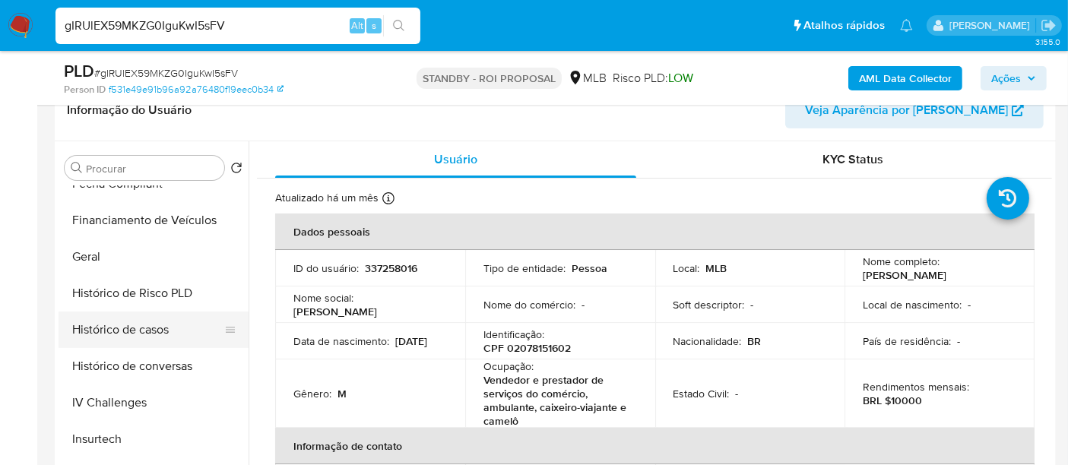
click at [163, 335] on button "Histórico de casos" at bounding box center [148, 330] width 178 height 36
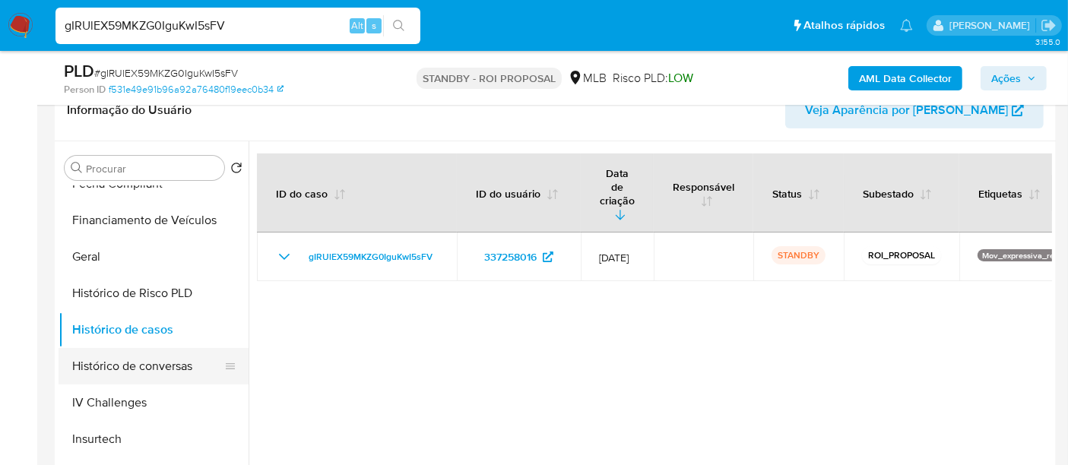
scroll to position [253, 0]
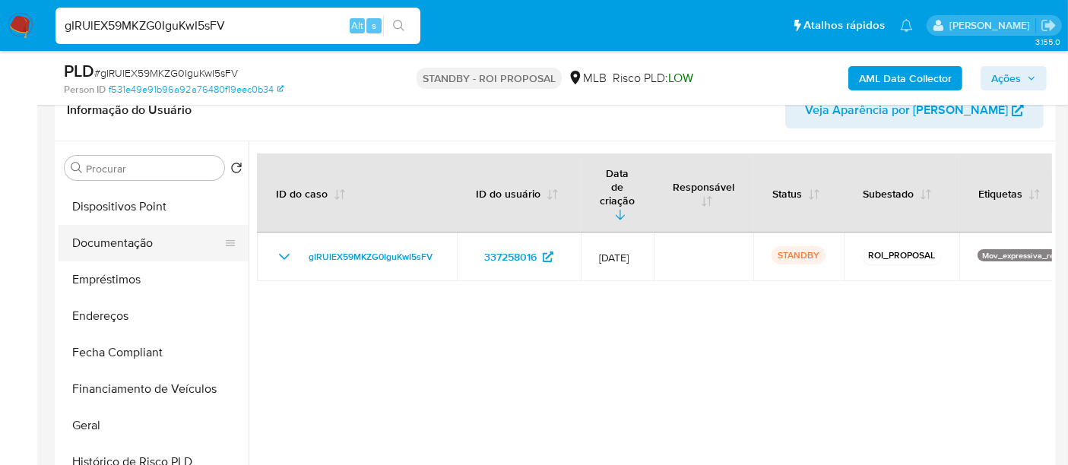
click at [132, 247] on button "Documentação" at bounding box center [148, 243] width 178 height 36
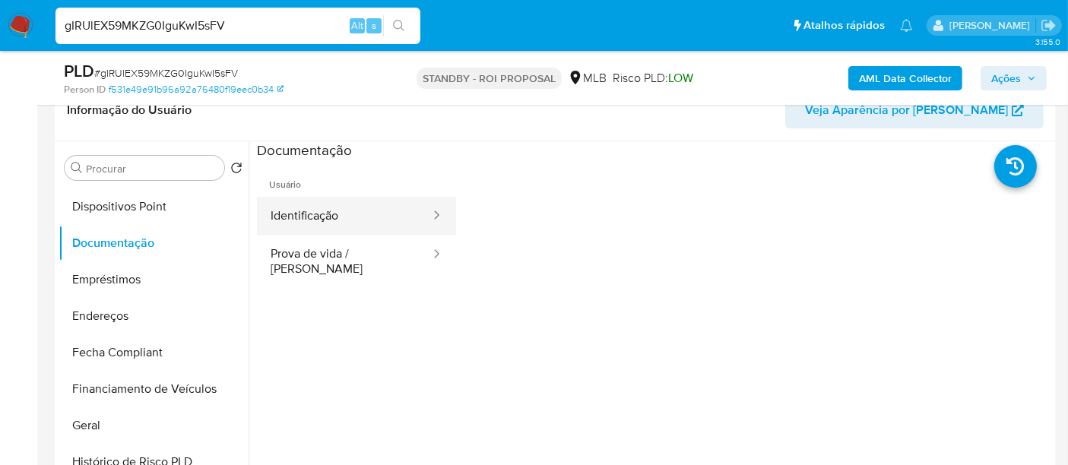
click at [290, 227] on button "Identificação" at bounding box center [344, 216] width 175 height 39
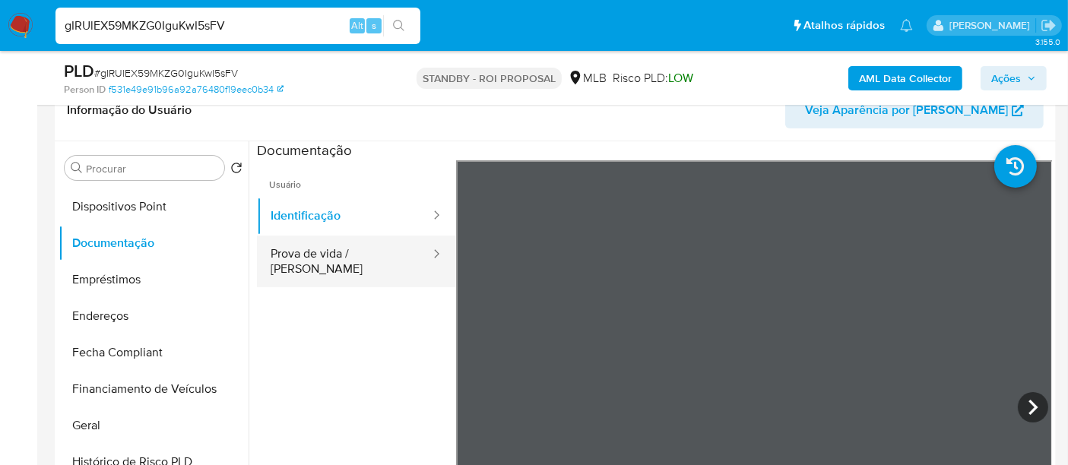
click at [371, 252] on button "Prova de vida / [PERSON_NAME]" at bounding box center [344, 262] width 175 height 52
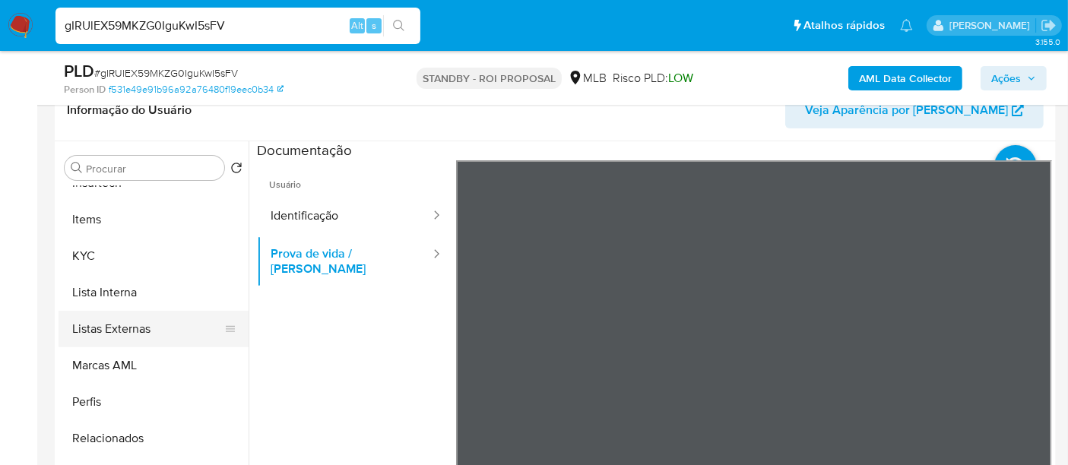
scroll to position [338, 0]
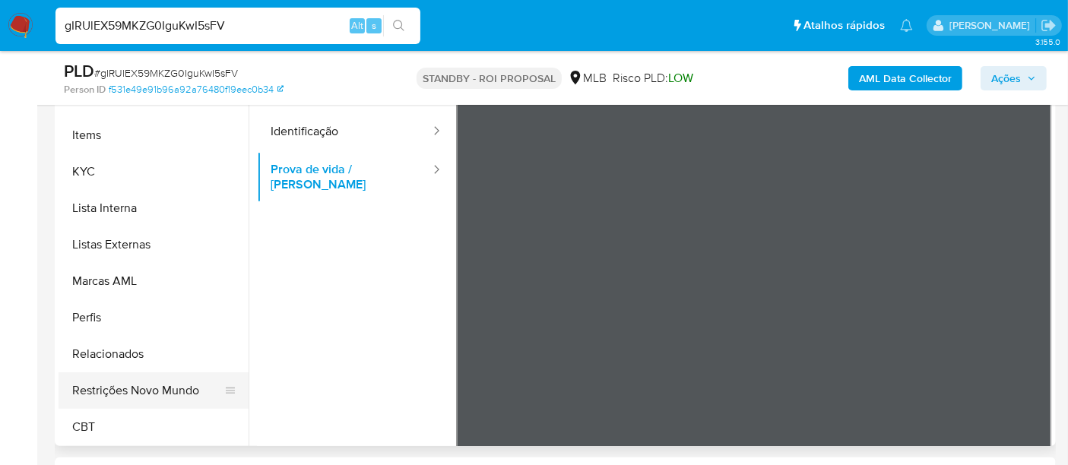
click at [162, 385] on button "Restrições Novo Mundo" at bounding box center [148, 391] width 178 height 36
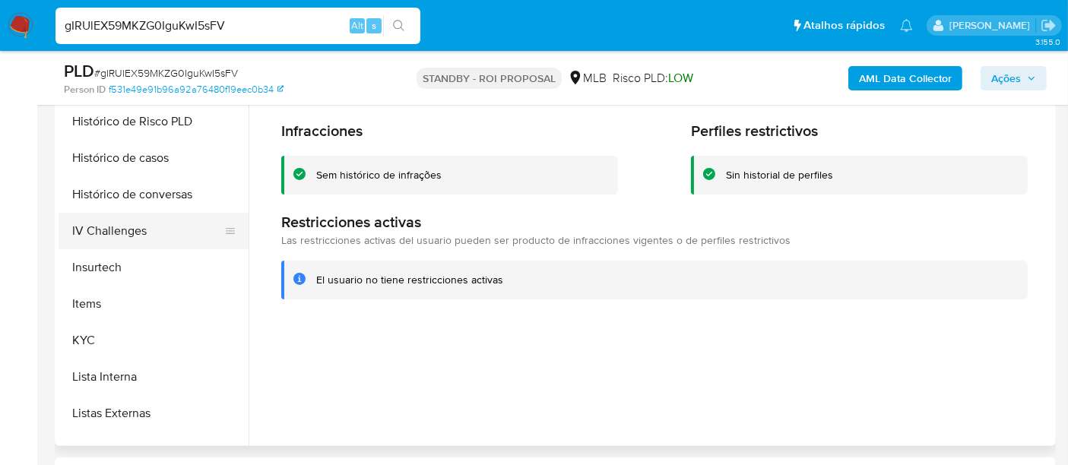
scroll to position [425, 0]
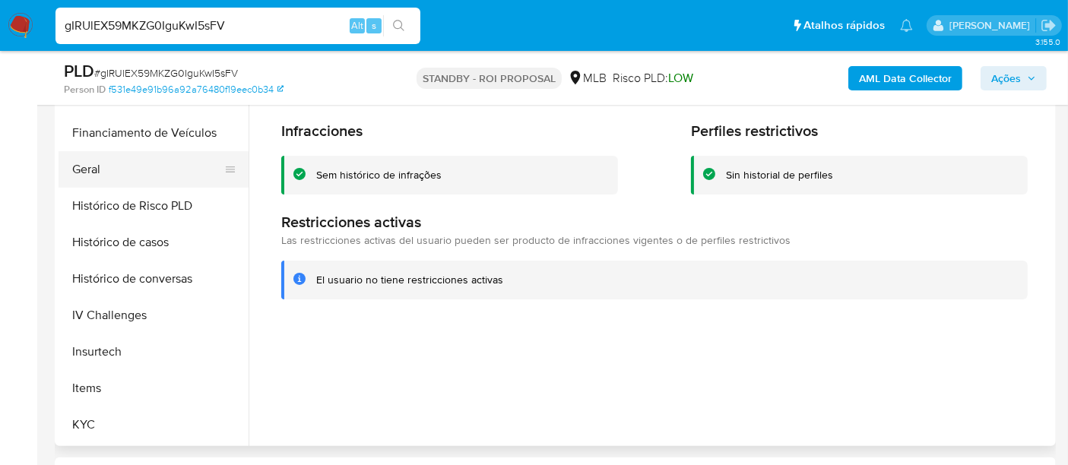
click at [94, 170] on button "Geral" at bounding box center [148, 169] width 178 height 36
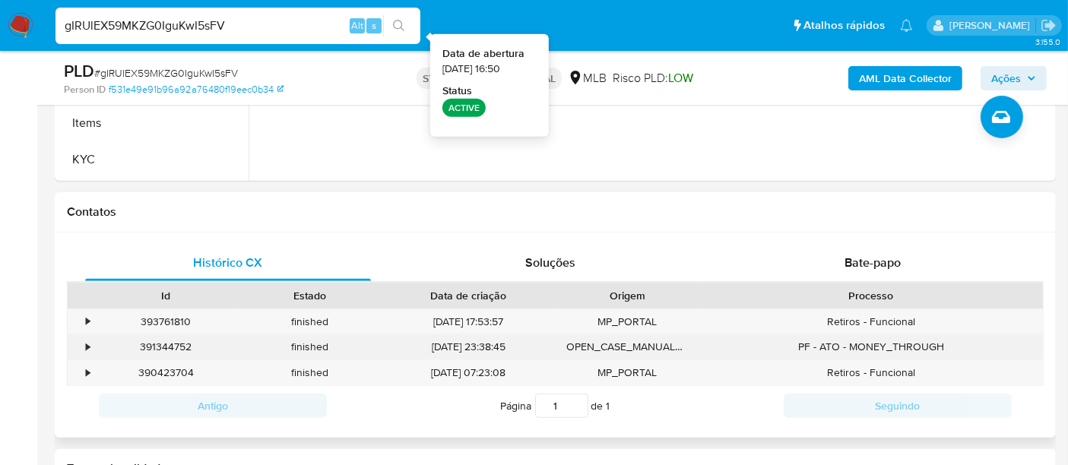
scroll to position [675, 0]
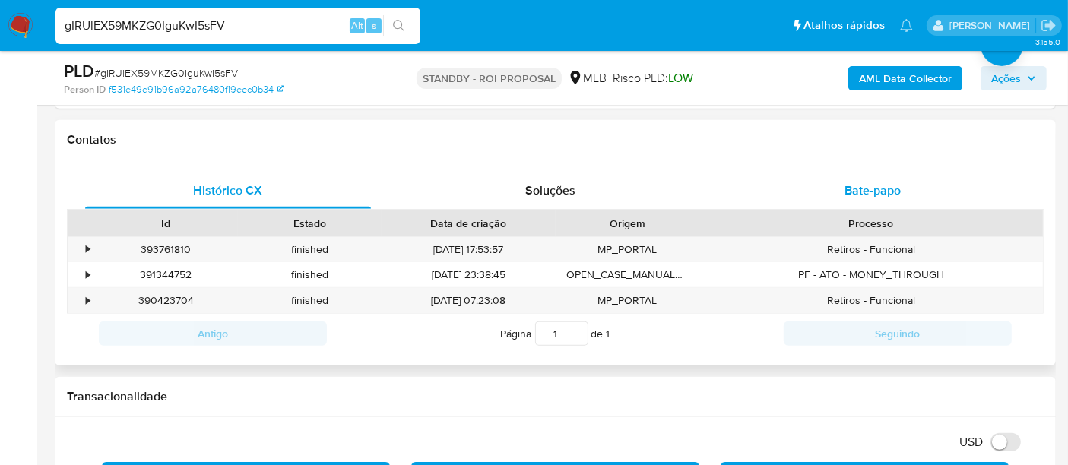
click at [864, 183] on span "Bate-papo" at bounding box center [873, 190] width 56 height 17
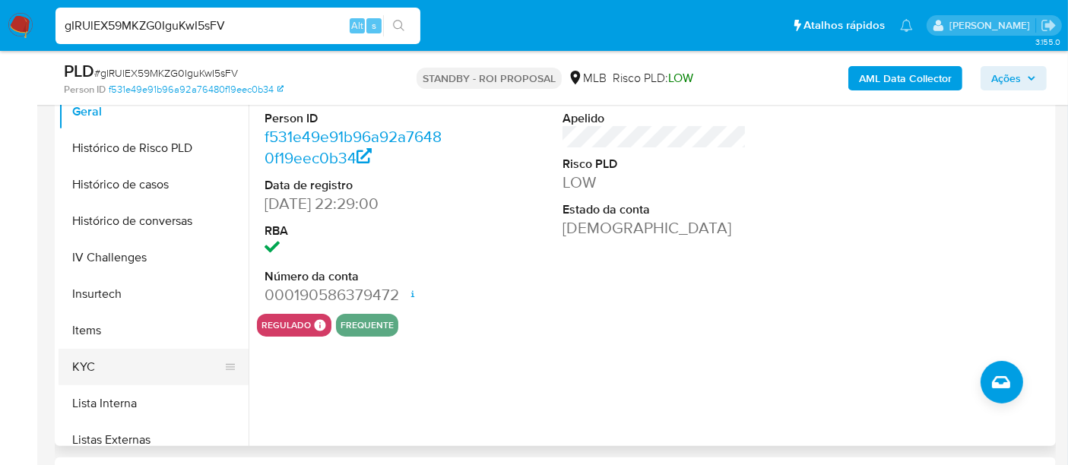
scroll to position [509, 0]
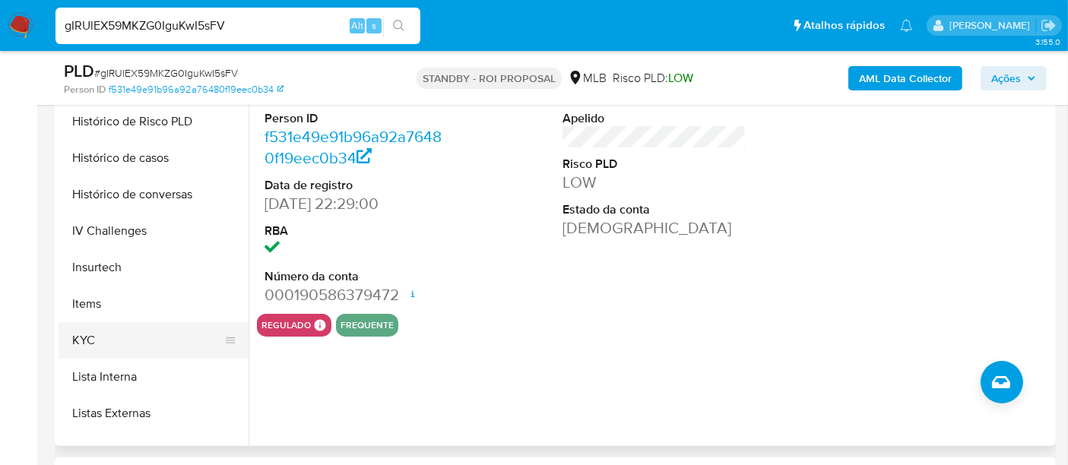
click at [95, 333] on button "KYC" at bounding box center [148, 340] width 178 height 36
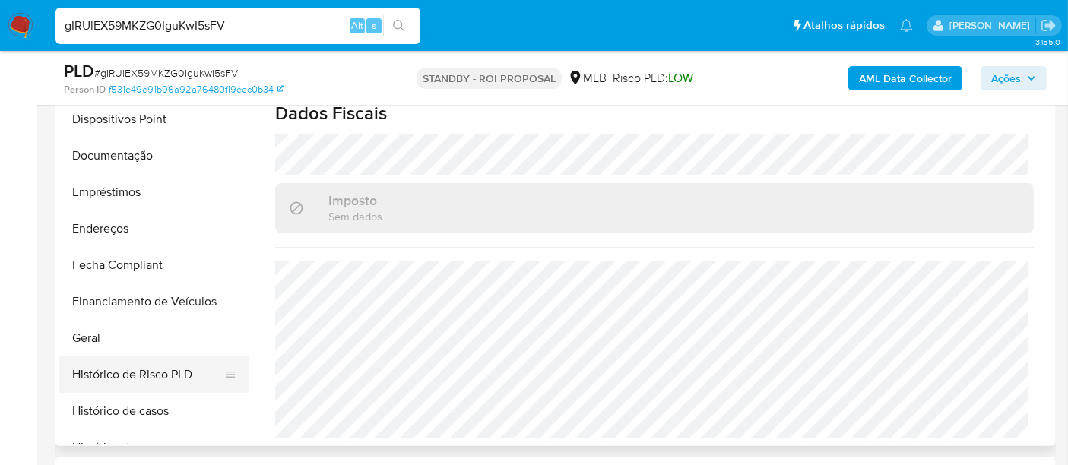
scroll to position [171, 0]
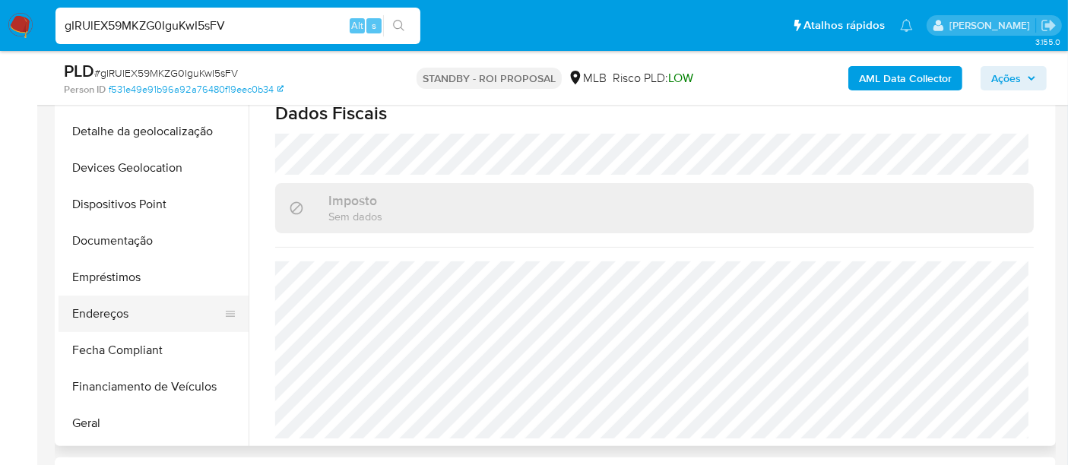
click at [110, 311] on button "Endereços" at bounding box center [148, 314] width 178 height 36
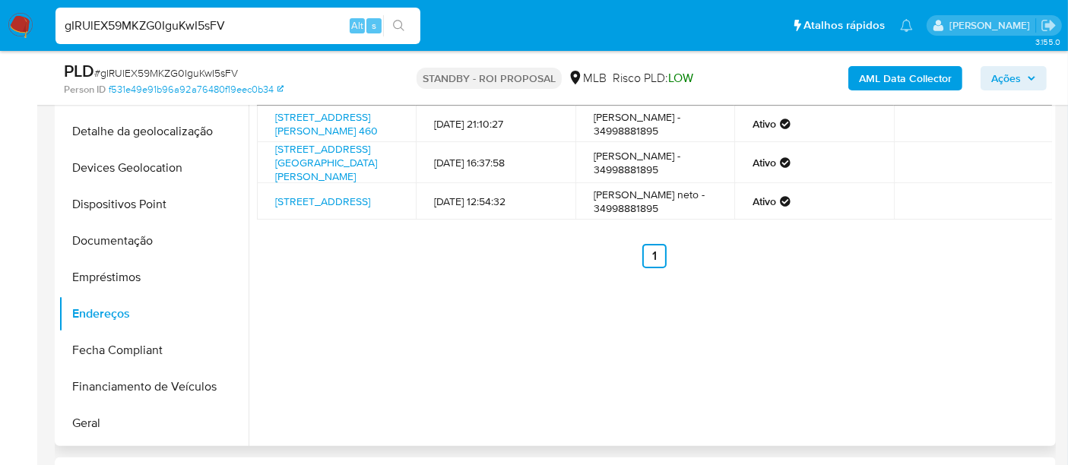
scroll to position [253, 0]
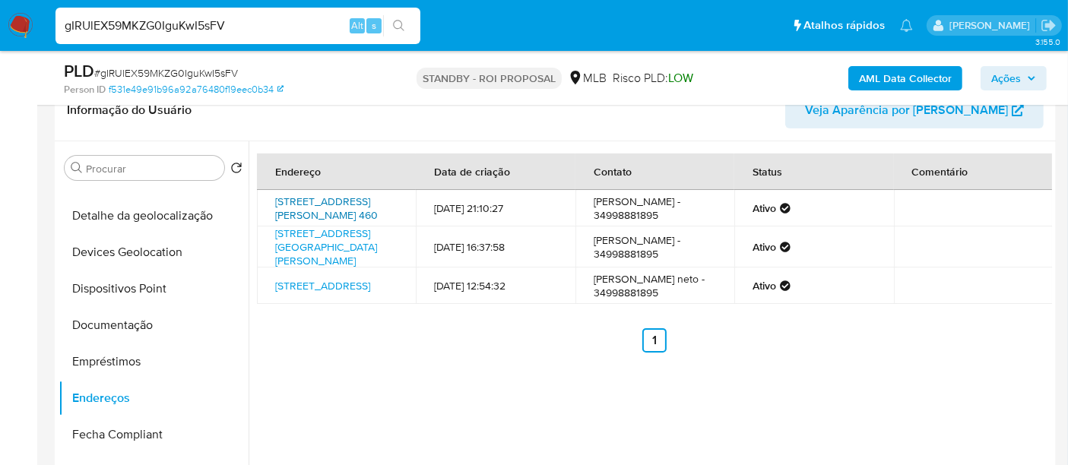
click at [318, 223] on link "[STREET_ADDRESS][PERSON_NAME] 460" at bounding box center [326, 208] width 103 height 29
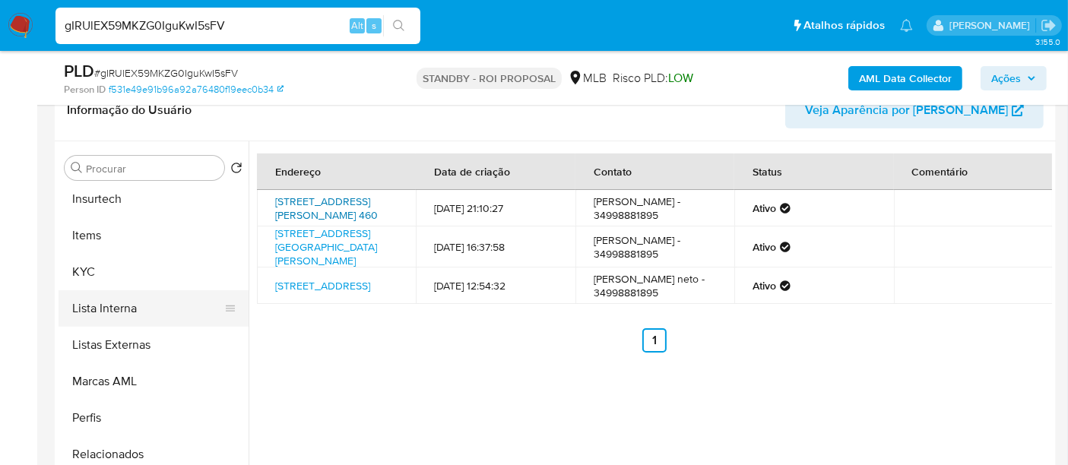
scroll to position [678, 0]
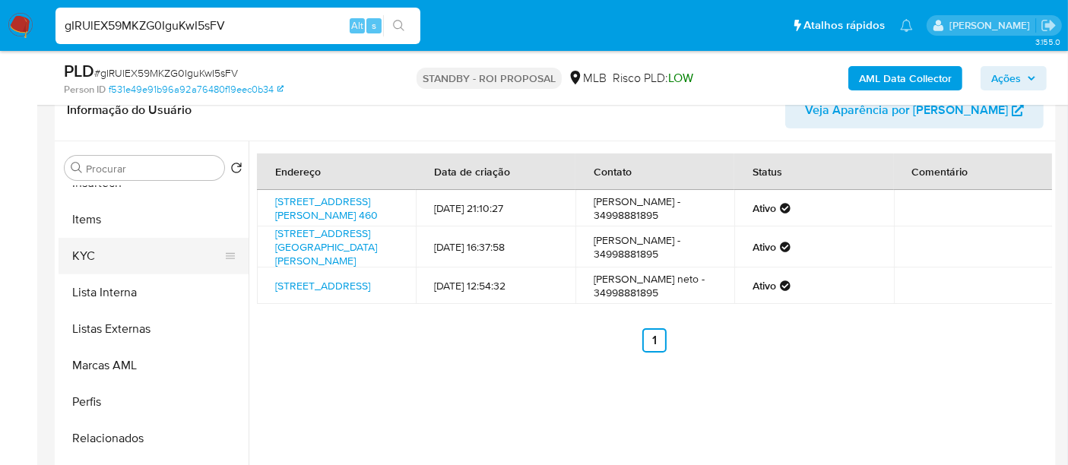
click at [77, 262] on button "KYC" at bounding box center [148, 256] width 178 height 36
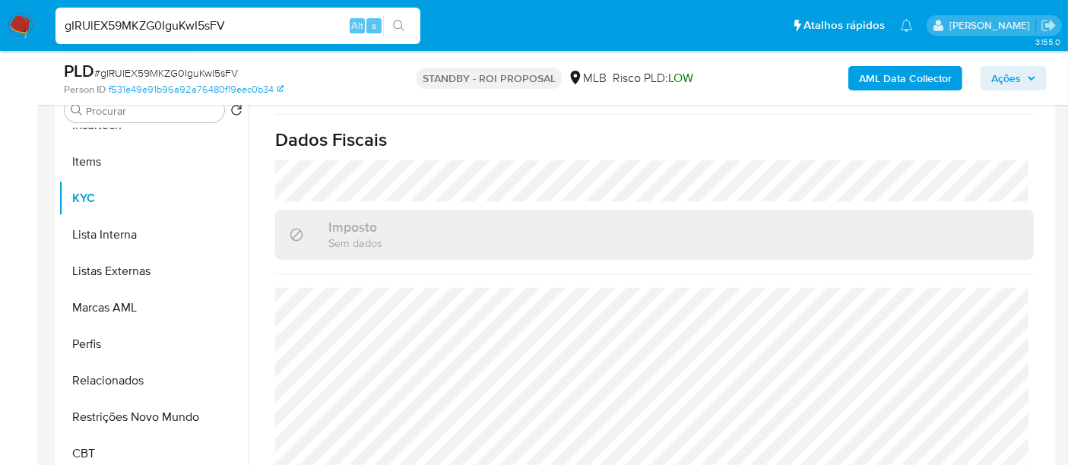
scroll to position [338, 0]
